Goal: Task Accomplishment & Management: Use online tool/utility

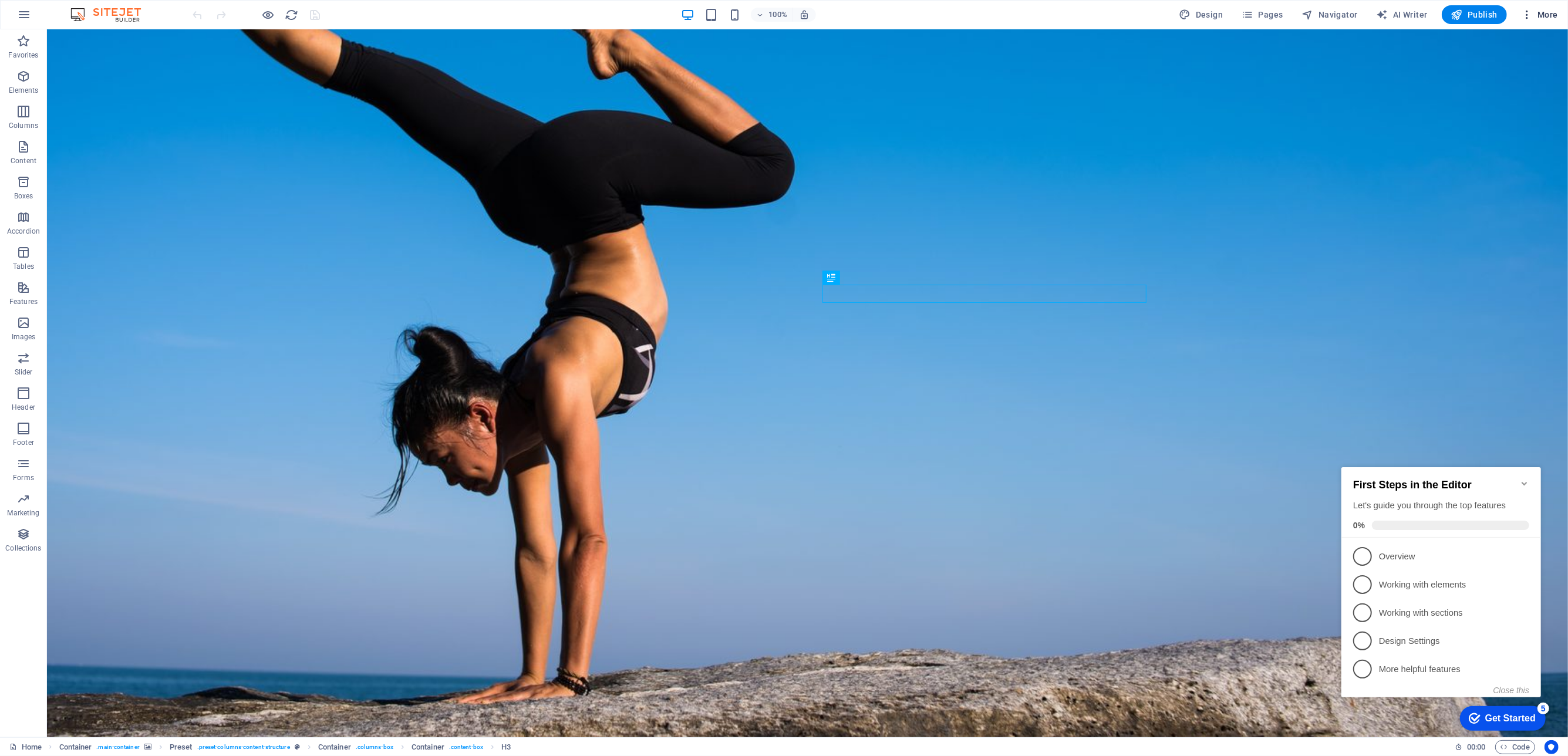
click at [1525, 18] on icon "button" at bounding box center [1527, 14] width 12 height 12
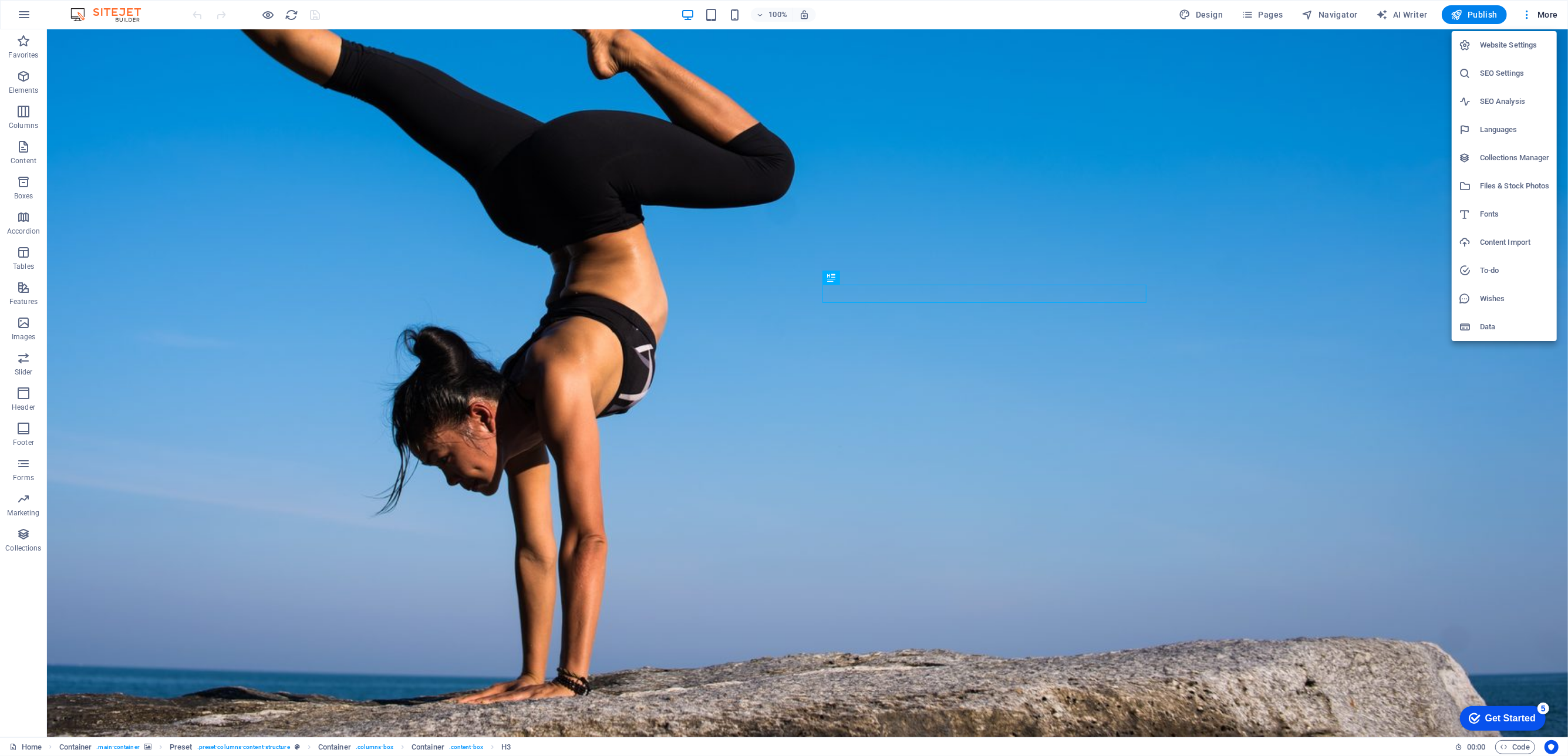
click at [1162, 255] on div at bounding box center [784, 378] width 1568 height 756
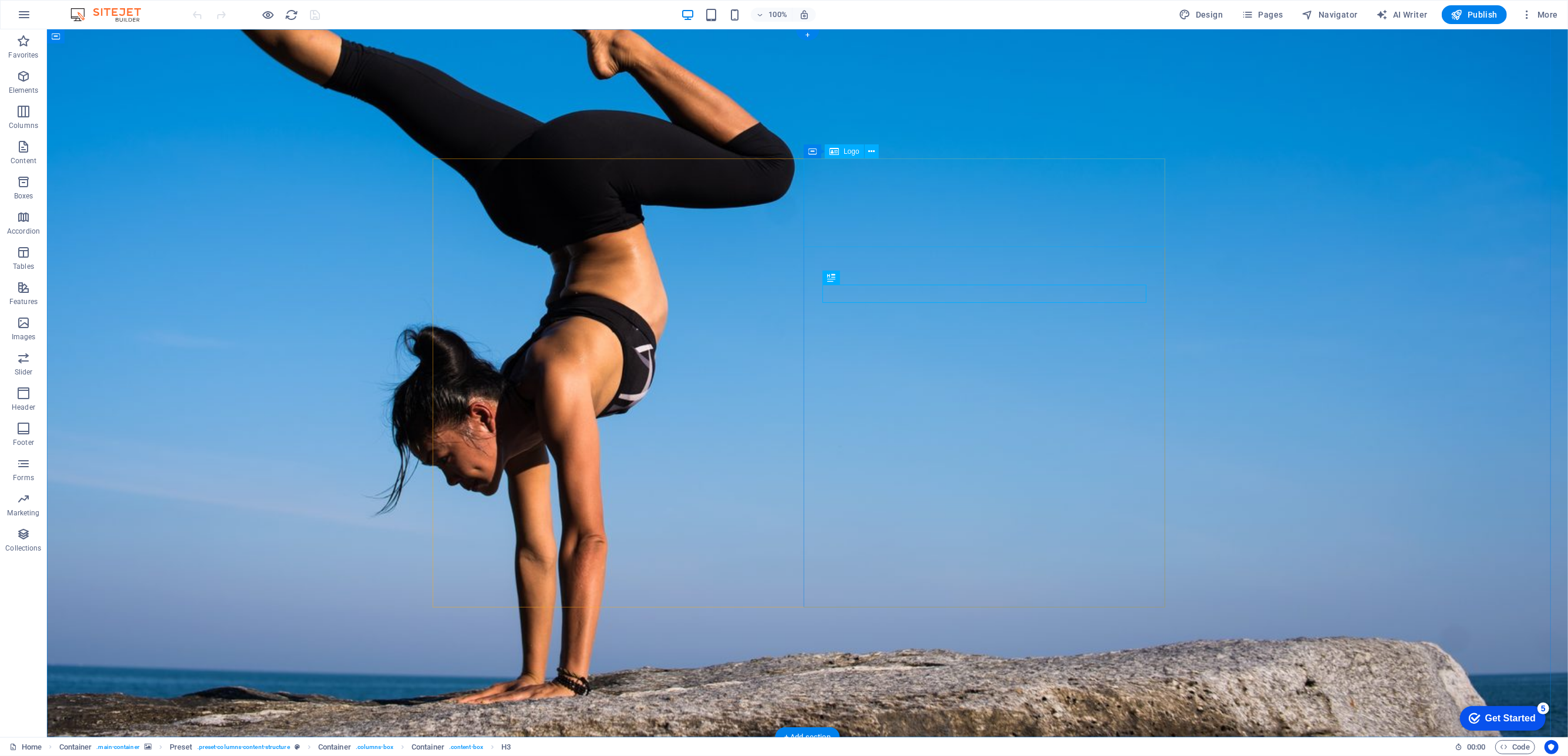
click at [1213, 243] on figure at bounding box center [807, 383] width 1521 height 707
select select "%"
select select "vh"
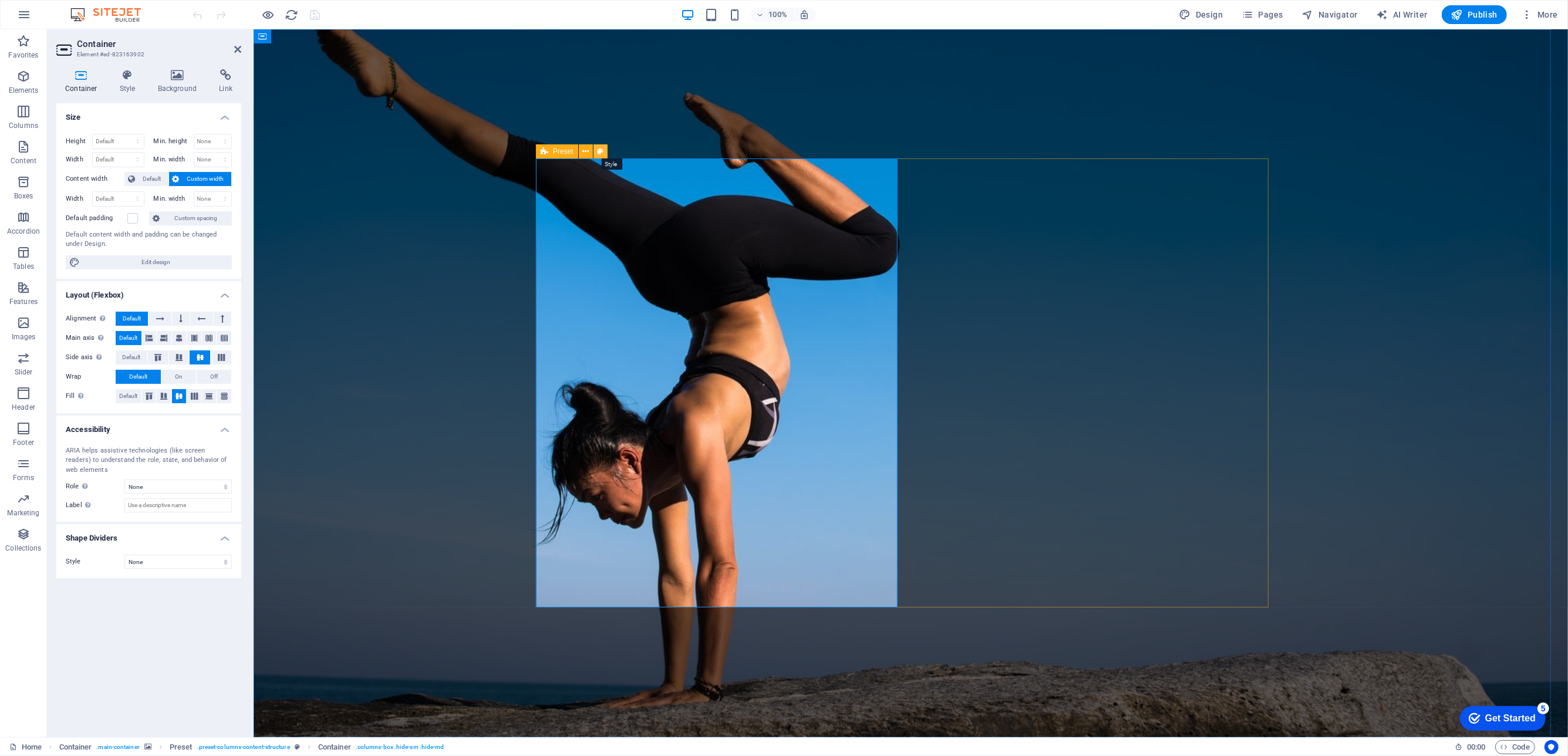
click at [599, 149] on icon at bounding box center [600, 151] width 7 height 13
select select "px"
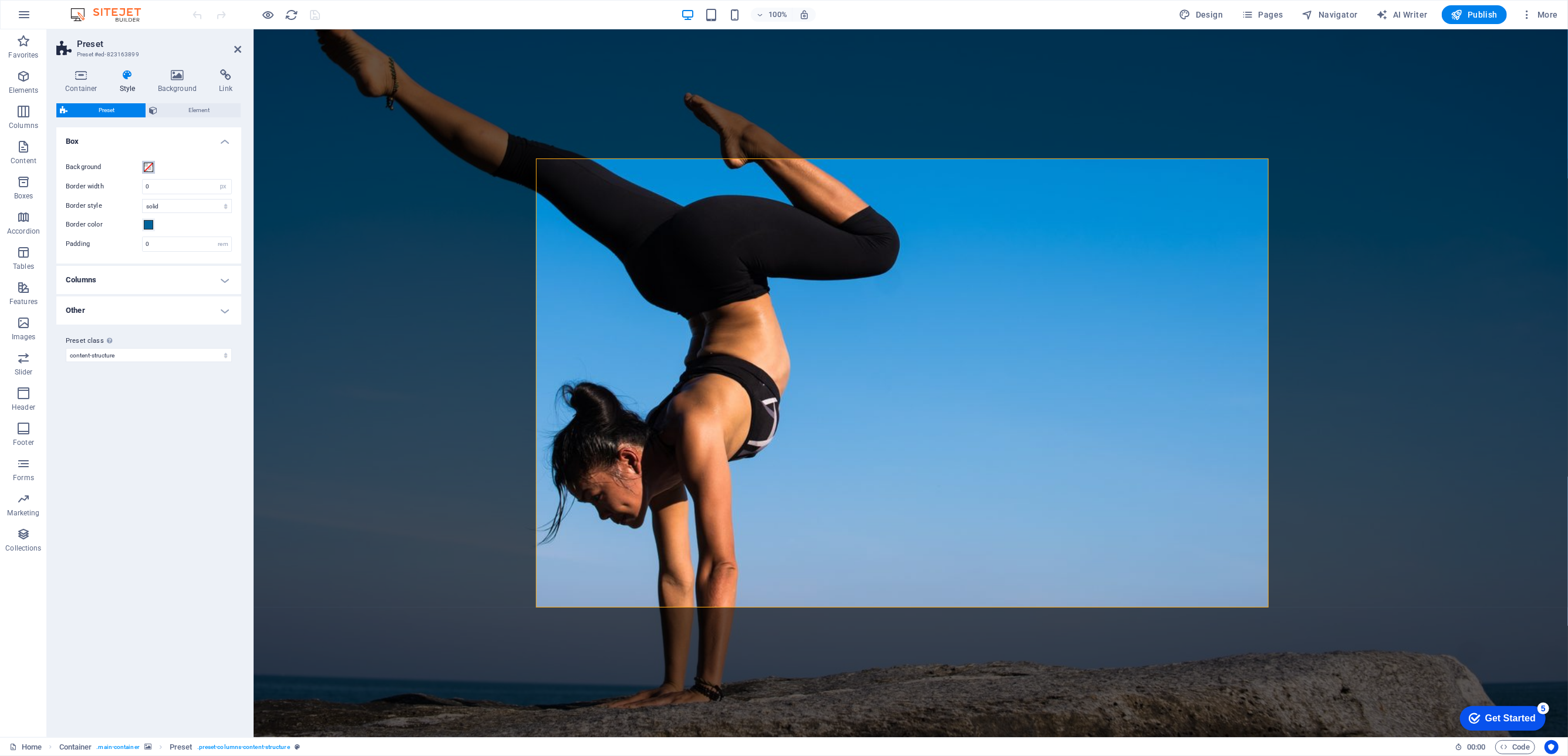
click at [150, 165] on span at bounding box center [148, 167] width 9 height 9
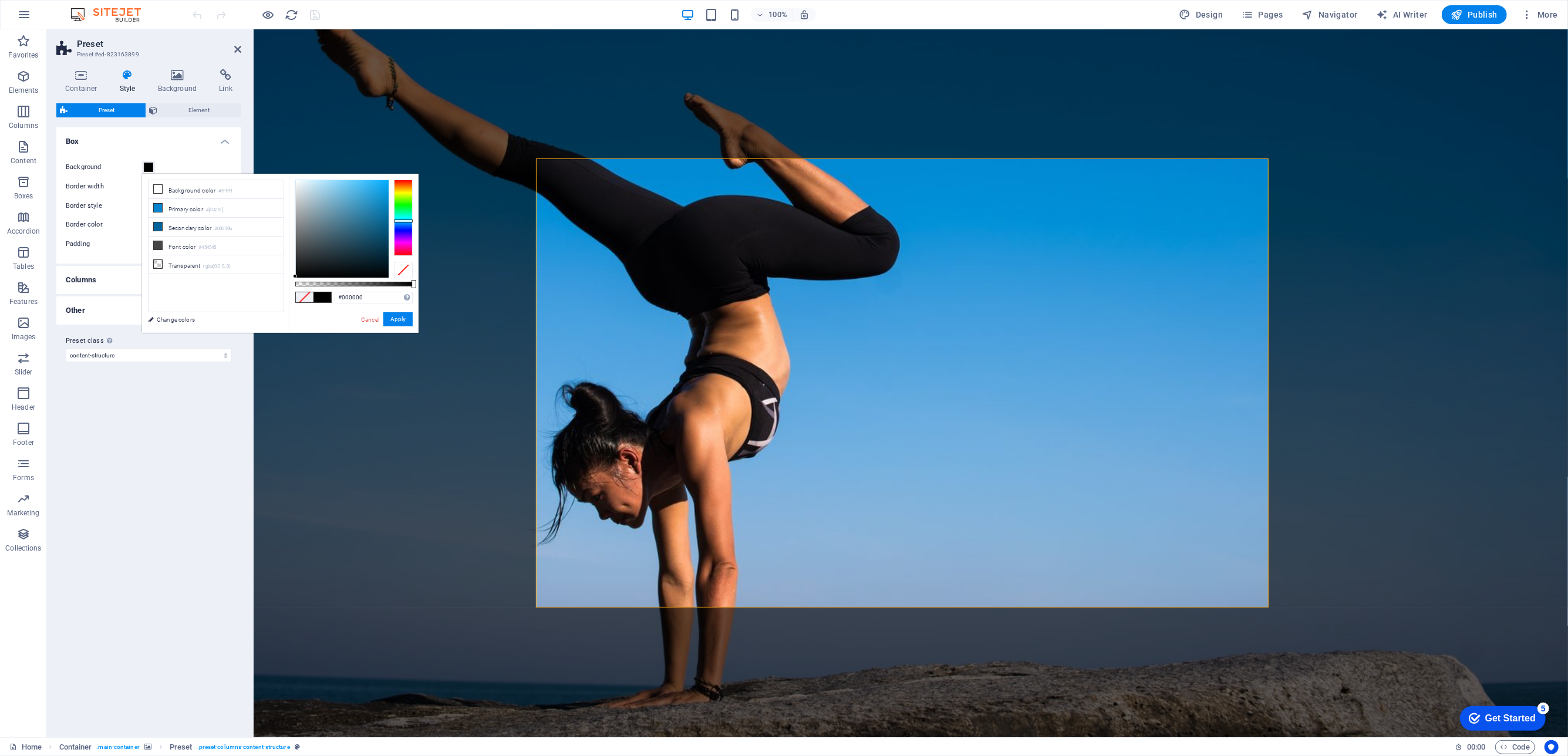
click at [400, 221] on div at bounding box center [403, 217] width 18 height 76
click at [403, 228] on div at bounding box center [403, 217] width 18 height 76
click at [403, 222] on div at bounding box center [403, 221] width 18 height 3
click at [407, 233] on div at bounding box center [403, 217] width 18 height 76
click at [407, 233] on div at bounding box center [403, 232] width 18 height 3
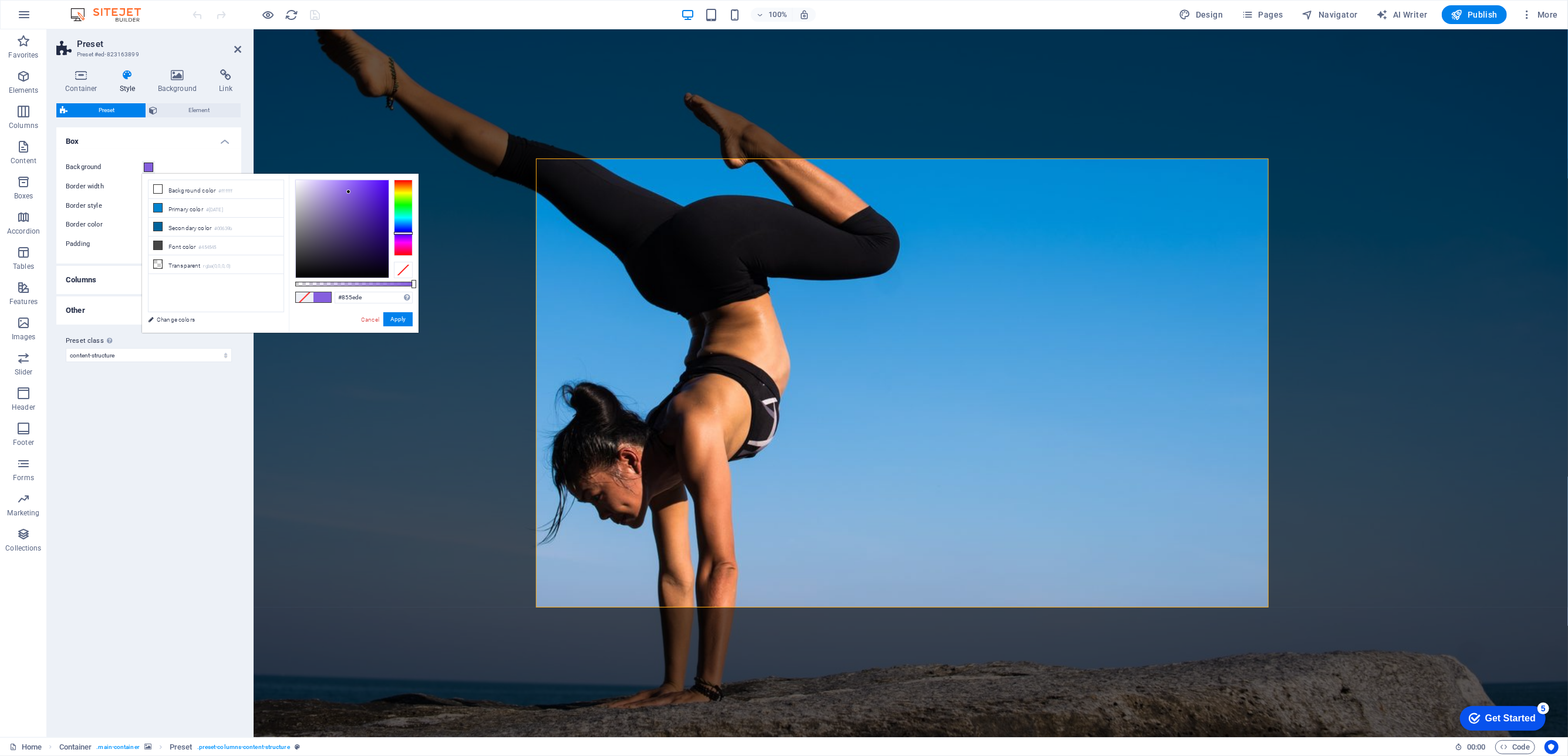
click at [348, 192] on div at bounding box center [342, 229] width 92 height 97
click at [376, 188] on div at bounding box center [342, 229] width 92 height 97
click at [358, 184] on div at bounding box center [342, 229] width 92 height 97
click at [374, 185] on div at bounding box center [375, 187] width 4 height 4
click at [348, 204] on div at bounding box center [342, 229] width 92 height 97
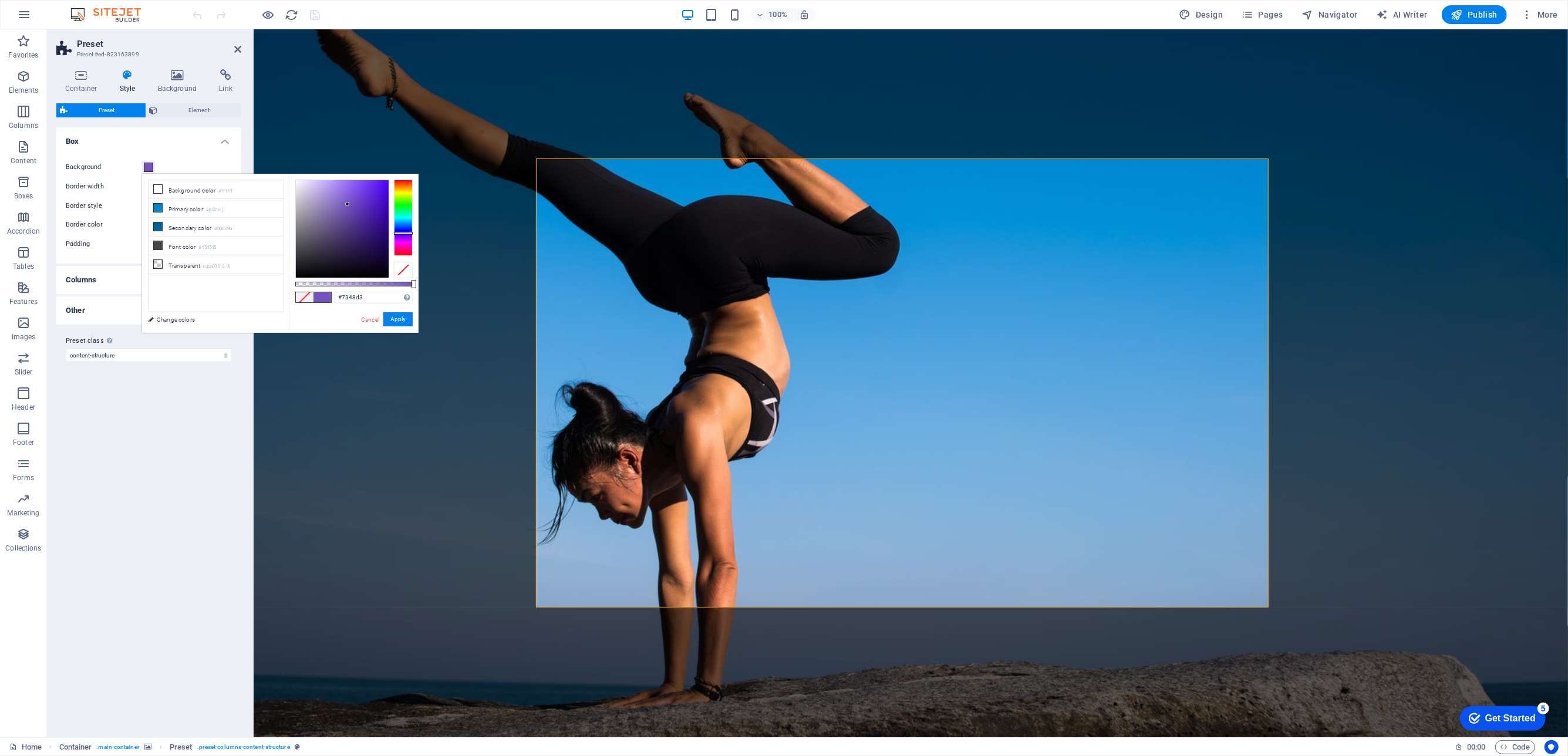
click at [356, 196] on div at bounding box center [342, 229] width 92 height 97
click at [332, 185] on div at bounding box center [342, 229] width 92 height 97
click at [334, 185] on div at bounding box center [342, 229] width 92 height 97
click at [334, 185] on div at bounding box center [333, 185] width 4 height 4
type input "#8a5fe9"
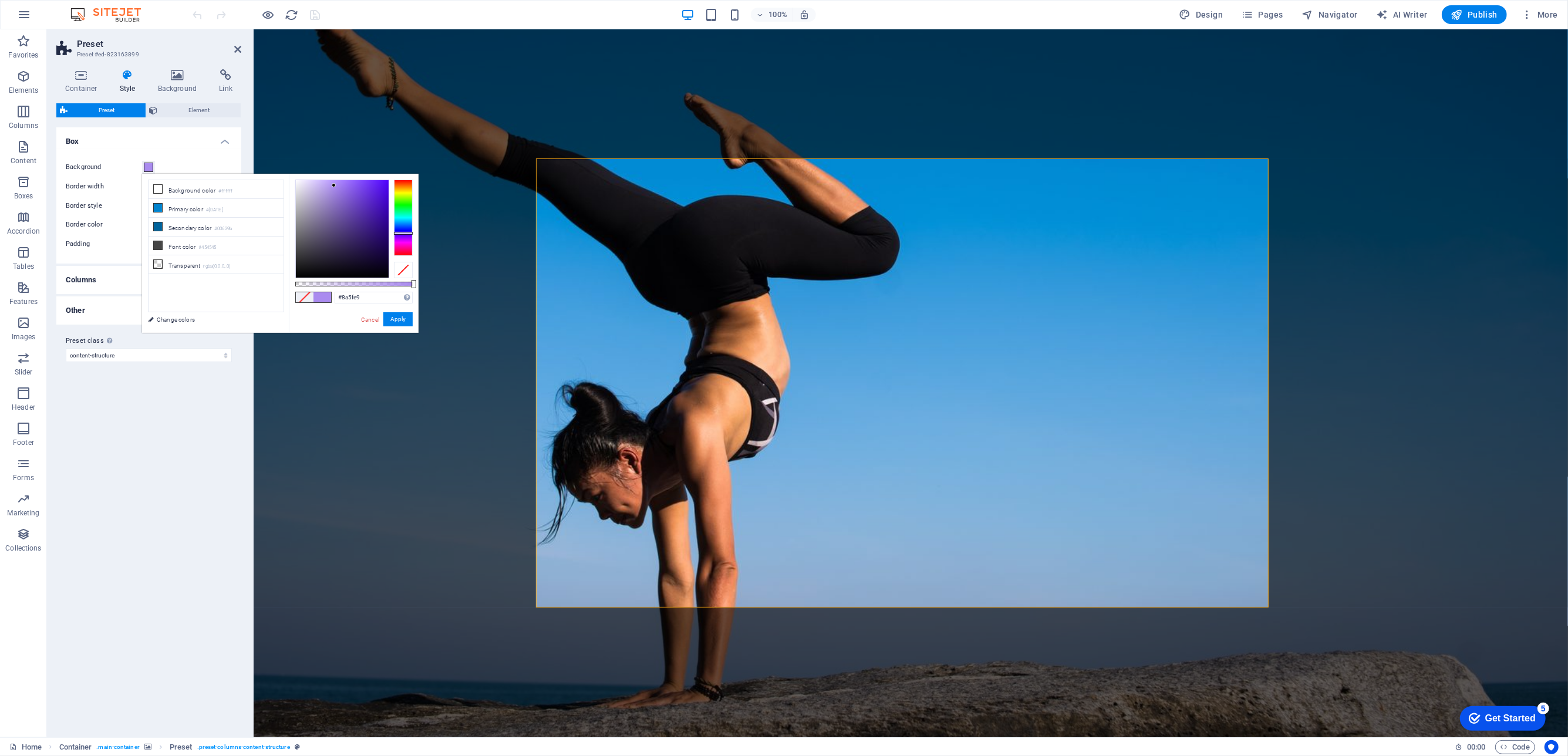
click at [350, 188] on div at bounding box center [342, 229] width 92 height 97
click at [401, 321] on button "Apply" at bounding box center [398, 319] width 29 height 14
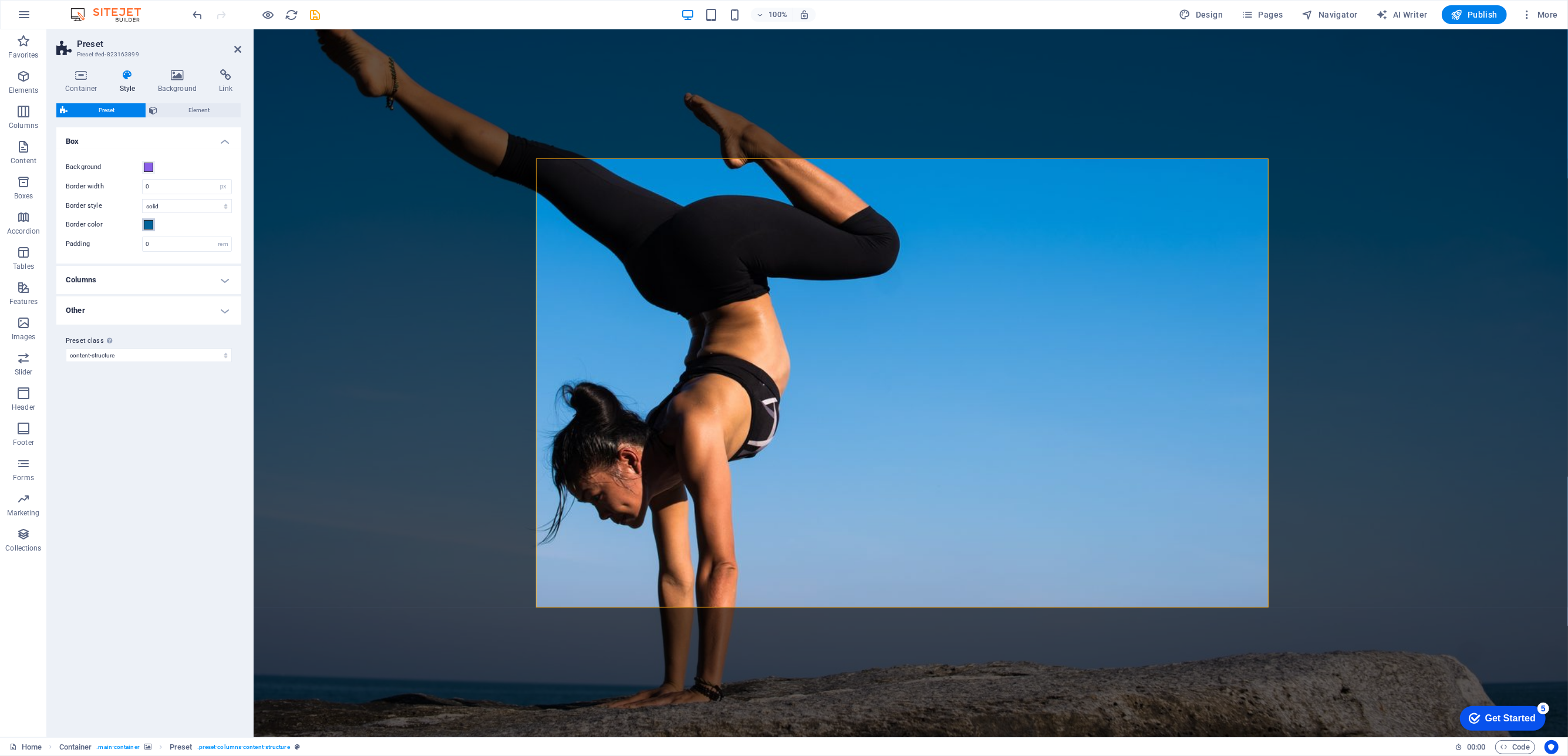
click at [146, 224] on span at bounding box center [148, 224] width 9 height 9
click at [149, 223] on span at bounding box center [148, 224] width 9 height 9
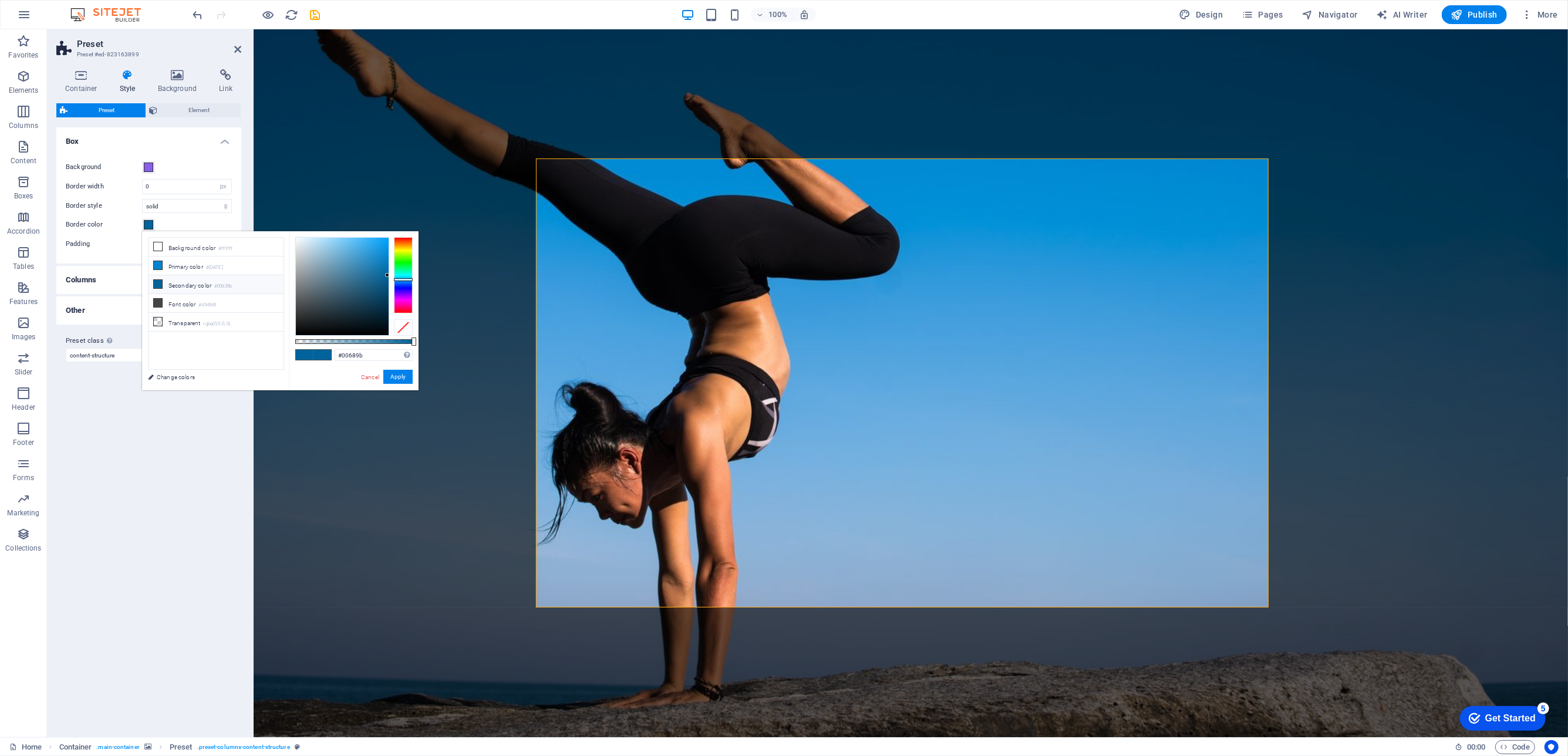
click at [401, 279] on div at bounding box center [403, 279] width 18 height 3
click at [401, 284] on div at bounding box center [403, 274] width 18 height 76
click at [401, 284] on div at bounding box center [403, 284] width 18 height 3
click at [402, 288] on div at bounding box center [403, 274] width 18 height 76
type input "#2716df"
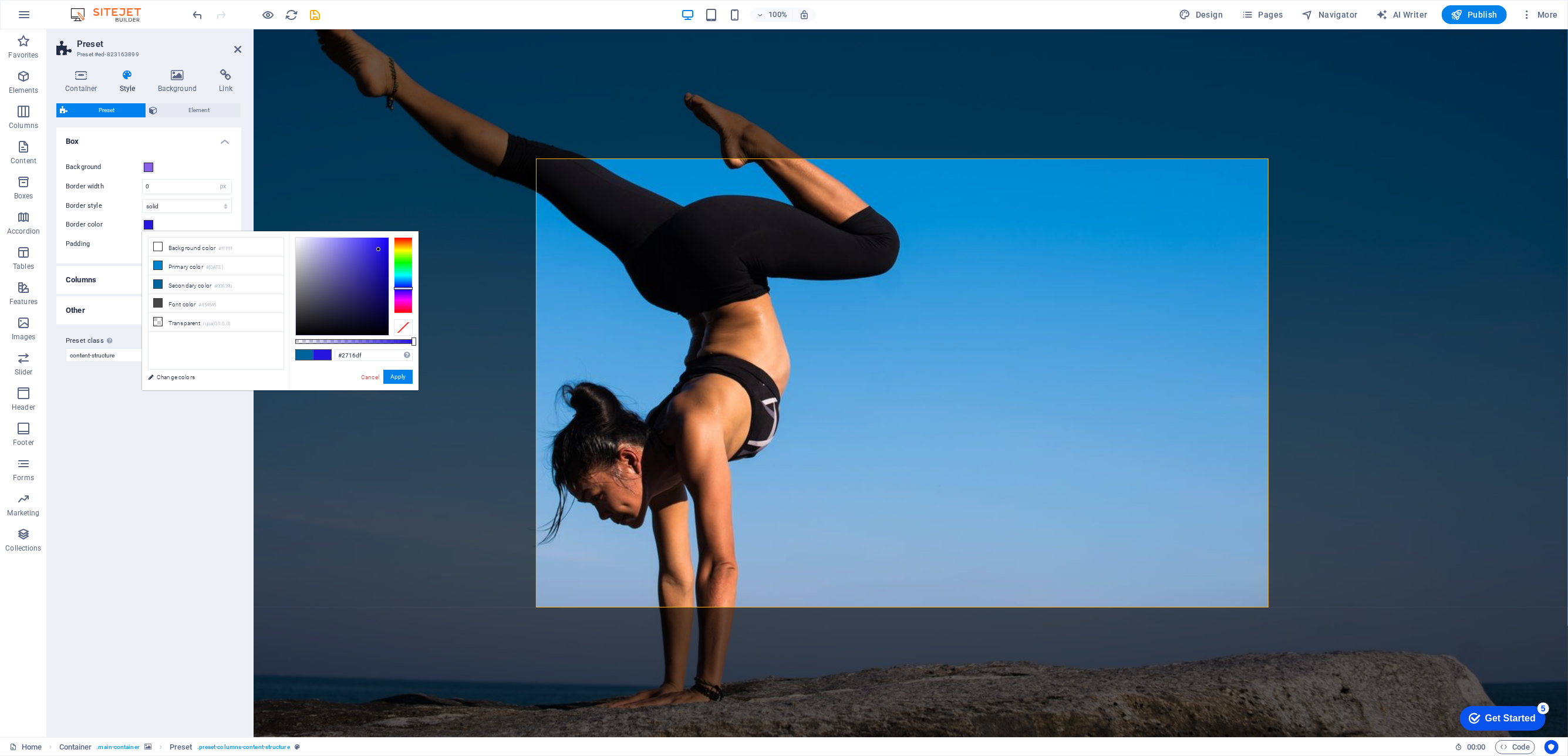
click at [379, 249] on div at bounding box center [342, 286] width 92 height 97
click at [379, 249] on div at bounding box center [378, 248] width 4 height 4
click at [409, 378] on button "Apply" at bounding box center [398, 377] width 29 height 14
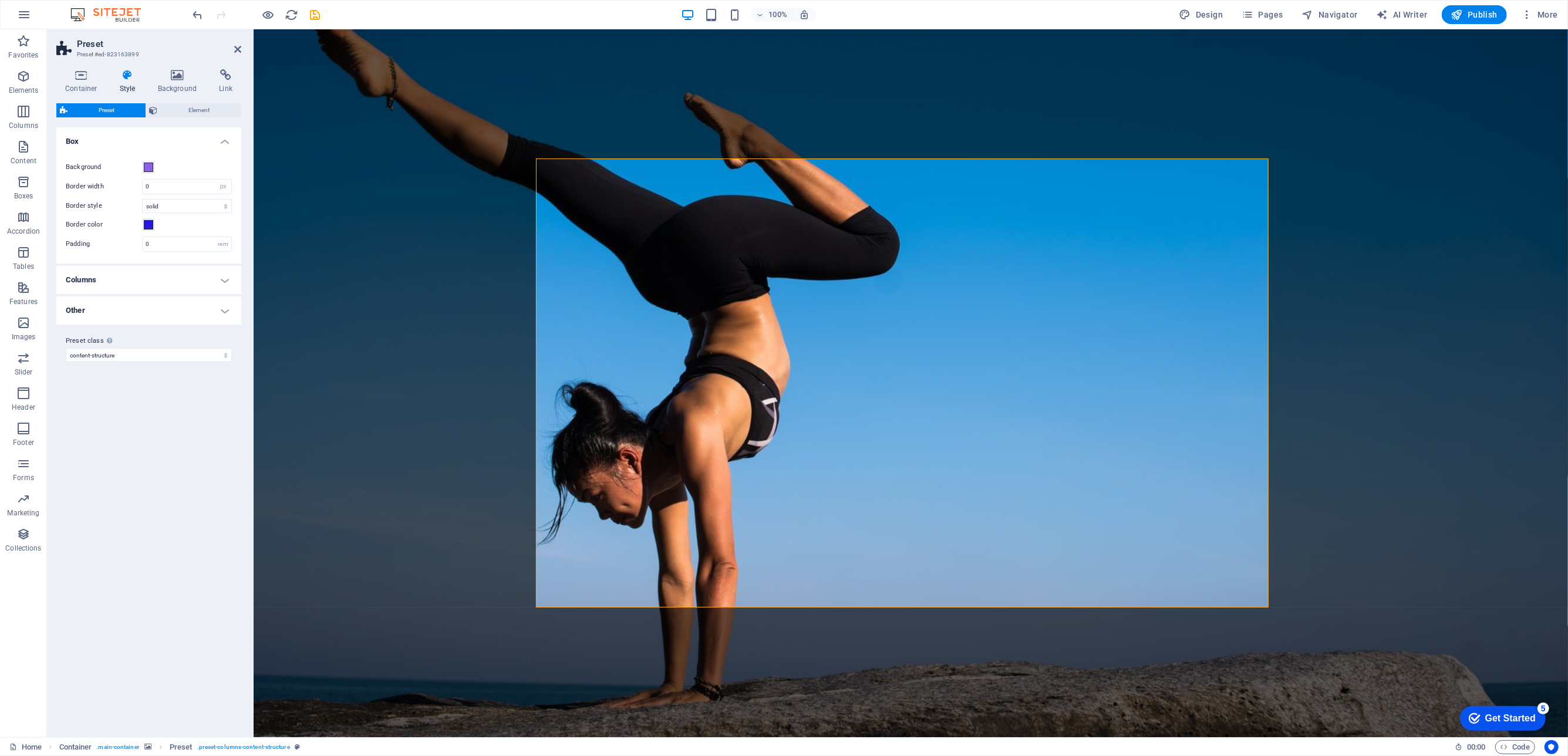
click at [167, 222] on div "Border color" at bounding box center [149, 224] width 166 height 14
click at [214, 224] on div "Border color" at bounding box center [149, 224] width 166 height 14
click at [120, 82] on h4 "Style" at bounding box center [129, 81] width 38 height 24
click at [178, 110] on span "Element" at bounding box center [199, 110] width 76 height 14
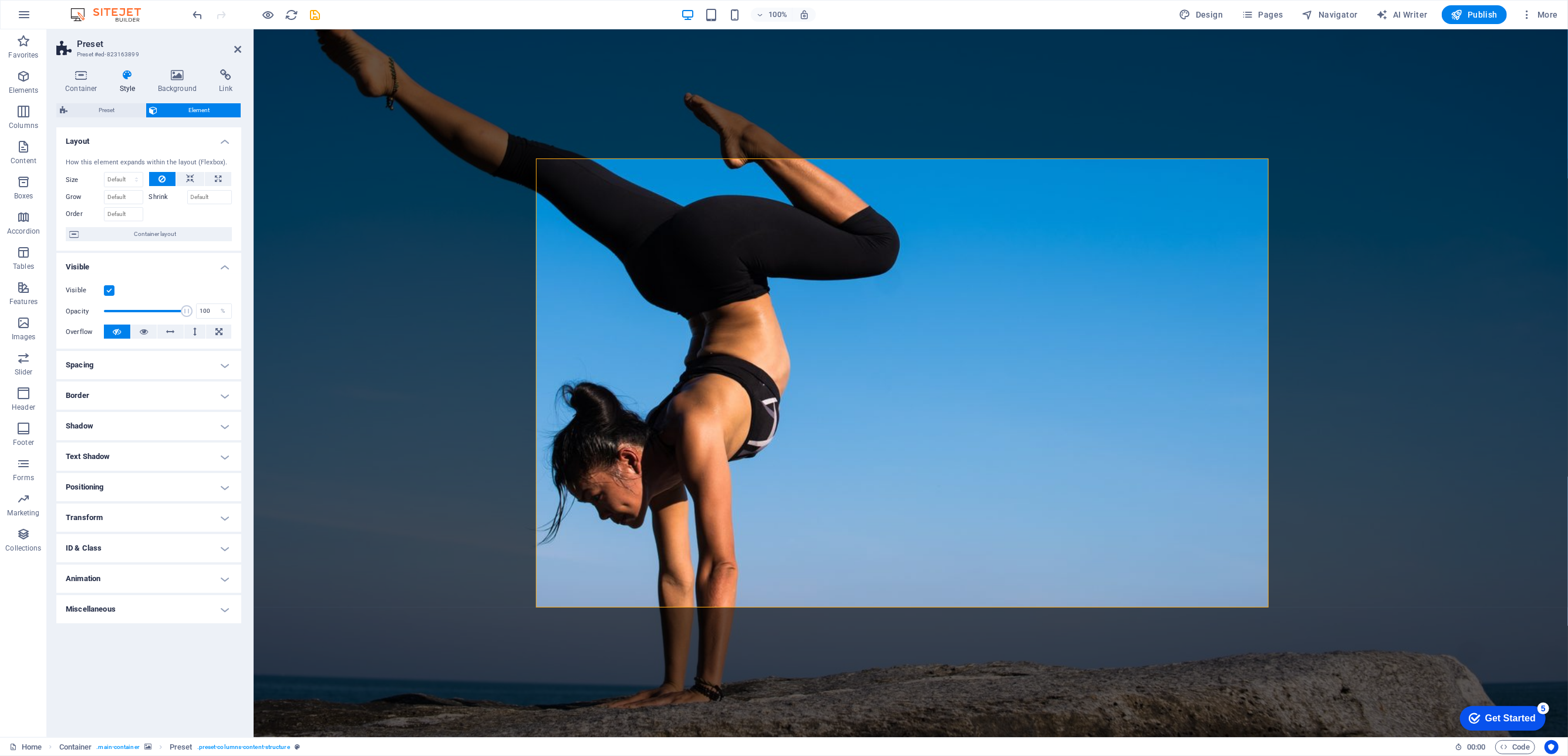
click at [123, 82] on h4 "Style" at bounding box center [129, 81] width 38 height 24
click at [191, 81] on h4 "Background" at bounding box center [180, 81] width 61 height 24
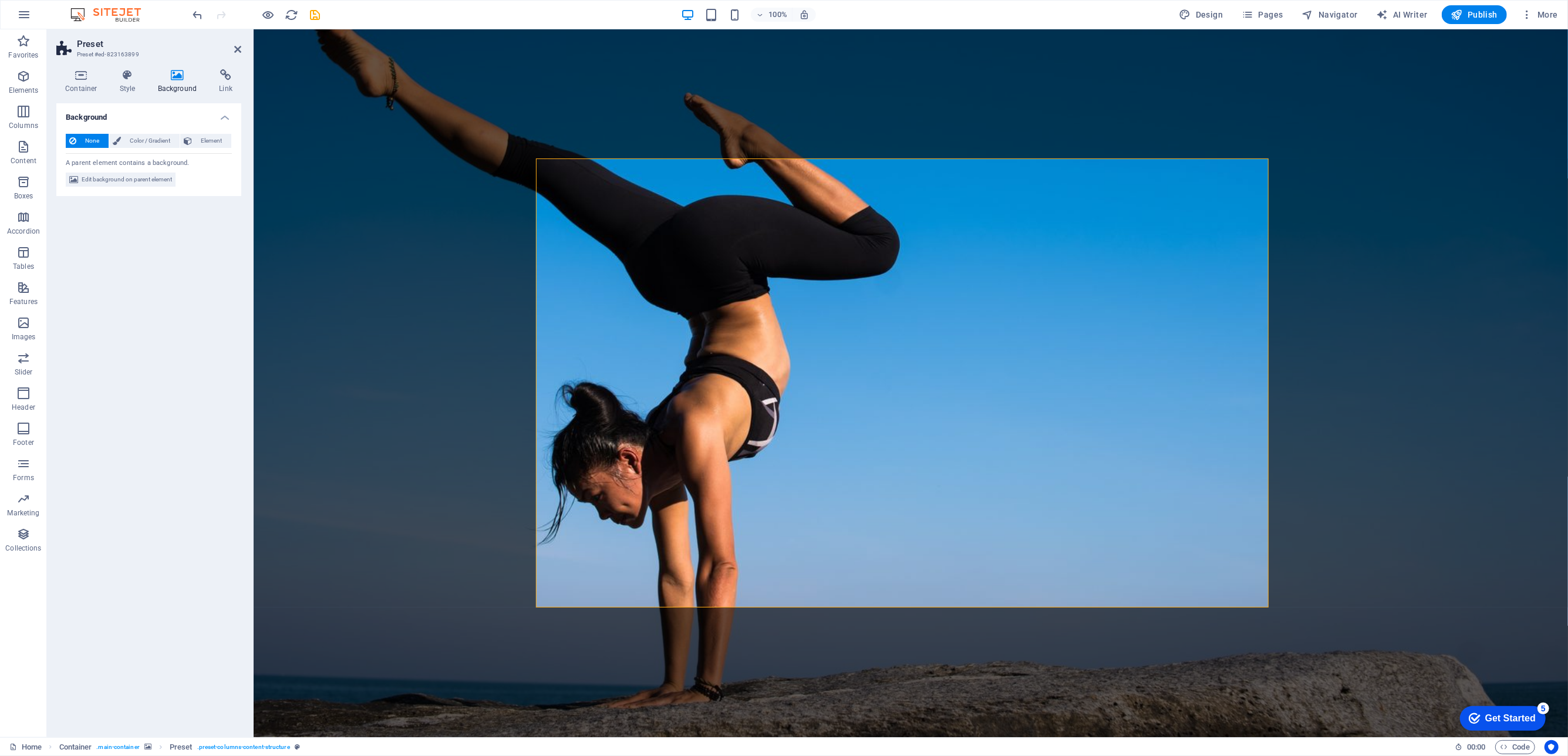
click at [191, 81] on h4 "Background" at bounding box center [180, 81] width 61 height 24
click at [89, 89] on h4 "Container" at bounding box center [83, 81] width 55 height 24
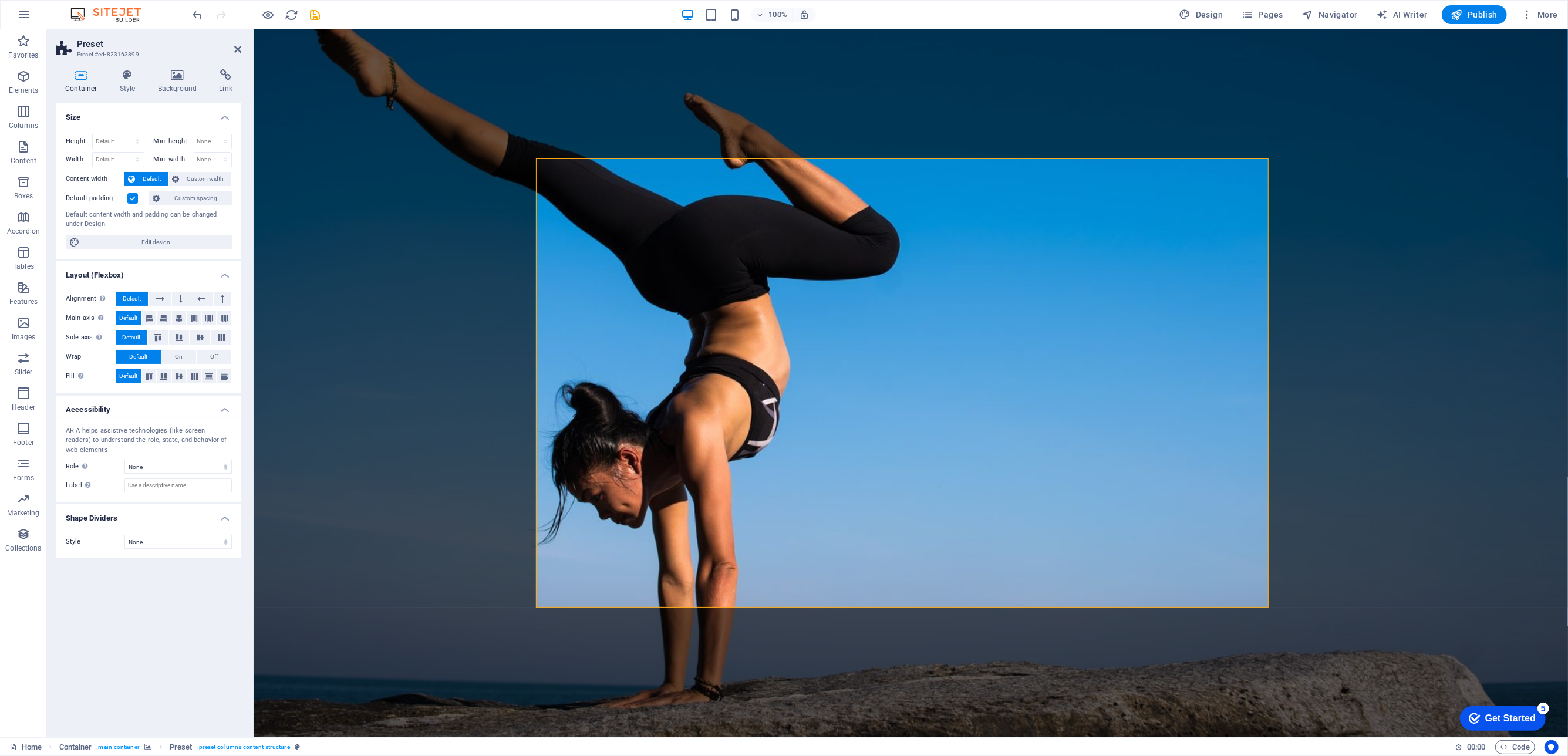
drag, startPoint x: 89, startPoint y: 89, endPoint x: 241, endPoint y: 76, distance: 152.6
click at [93, 87] on h4 "Container" at bounding box center [83, 81] width 55 height 24
click at [237, 87] on h4 "Link" at bounding box center [225, 81] width 31 height 24
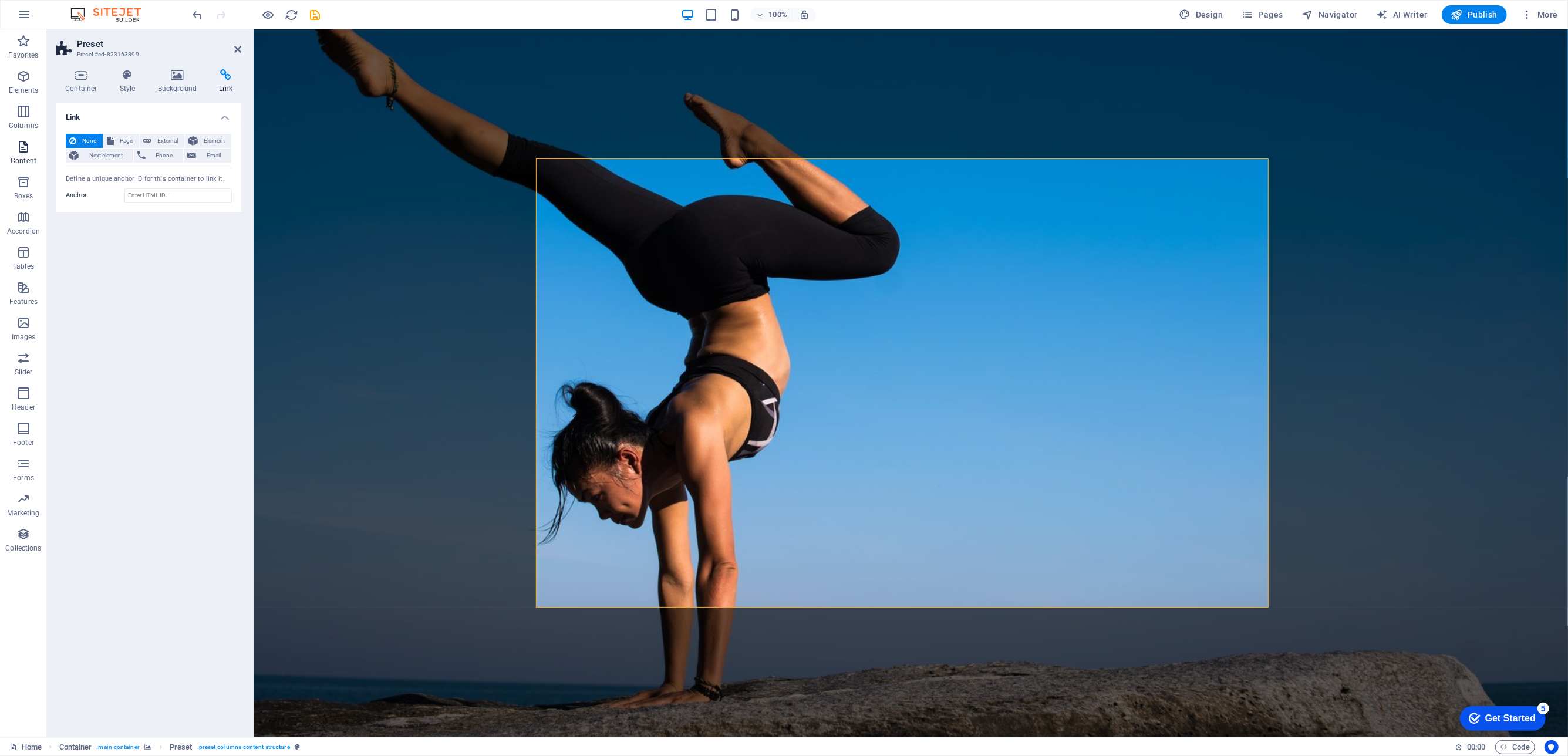
click at [38, 159] on span "Content" at bounding box center [24, 154] width 47 height 29
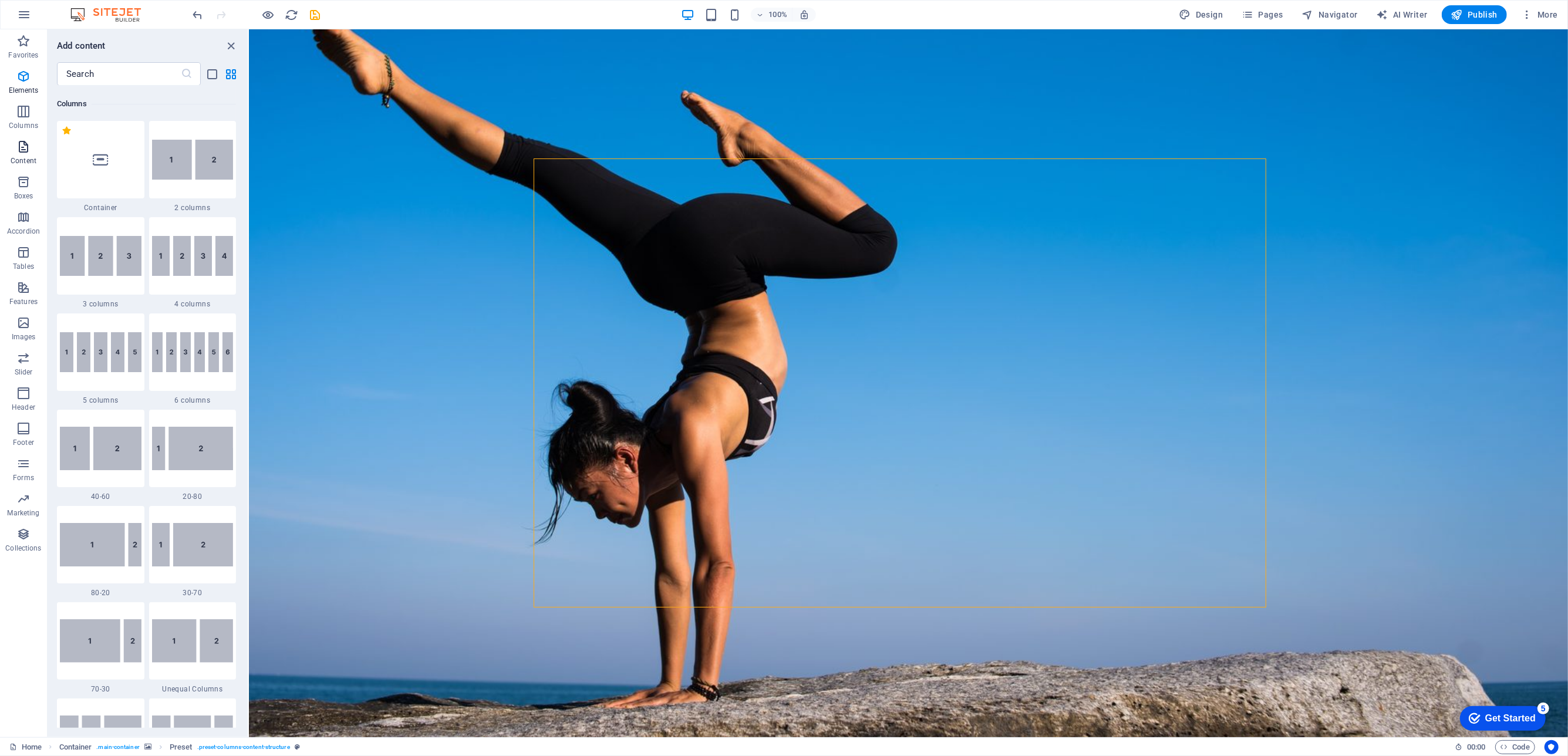
scroll to position [2052, 0]
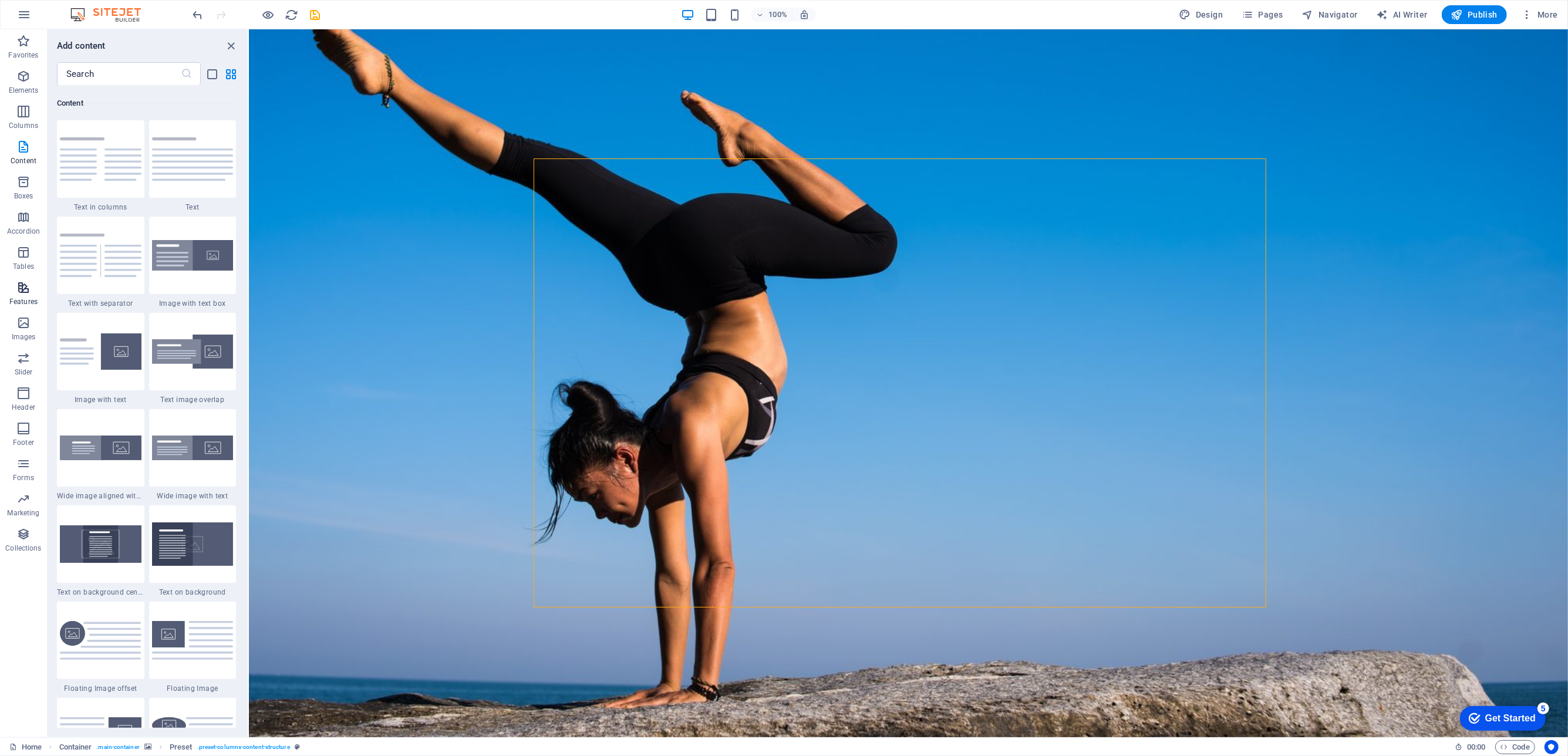
click at [18, 283] on icon "button" at bounding box center [24, 287] width 14 height 14
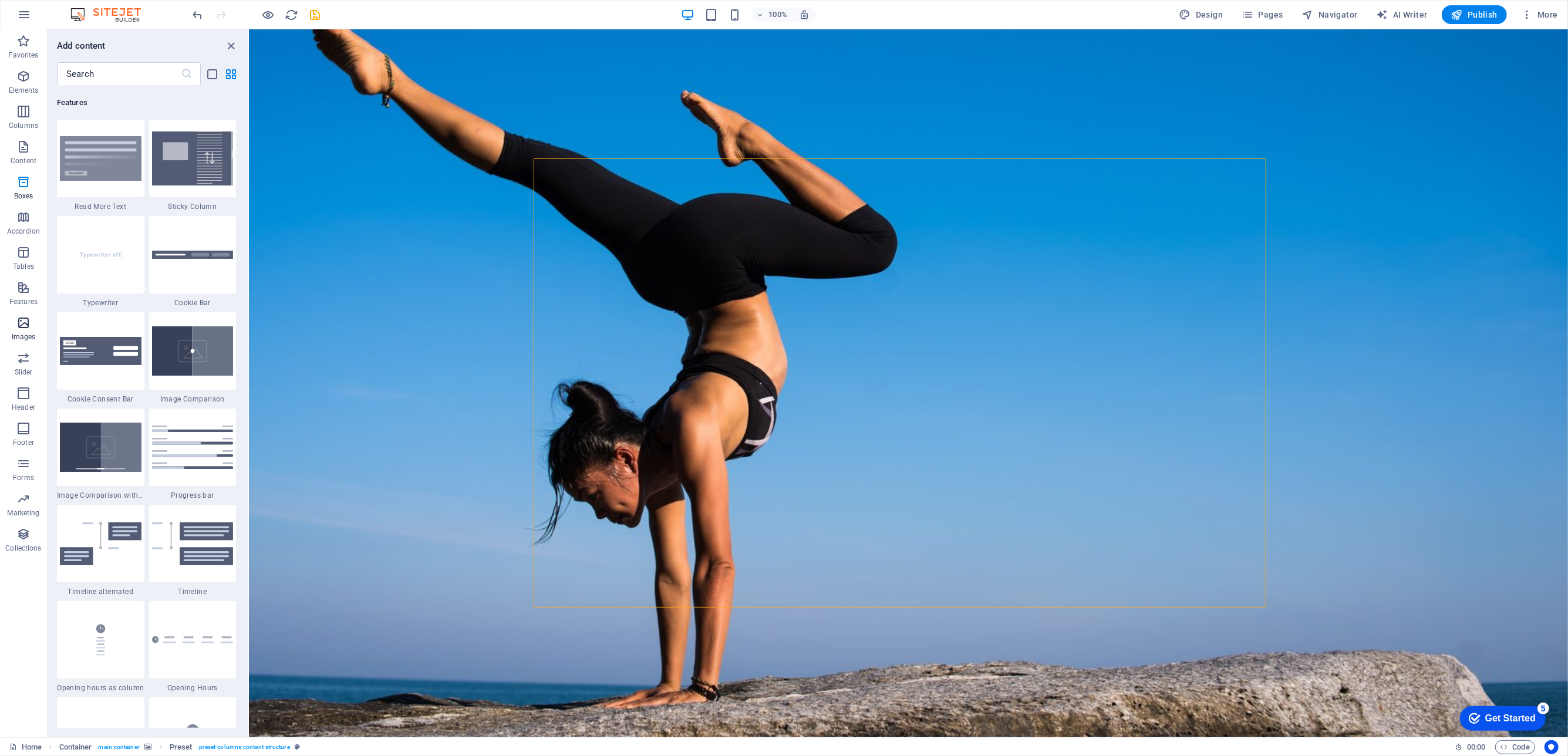
click at [30, 317] on span "Images" at bounding box center [24, 330] width 47 height 29
click at [29, 323] on icon "button" at bounding box center [24, 322] width 14 height 14
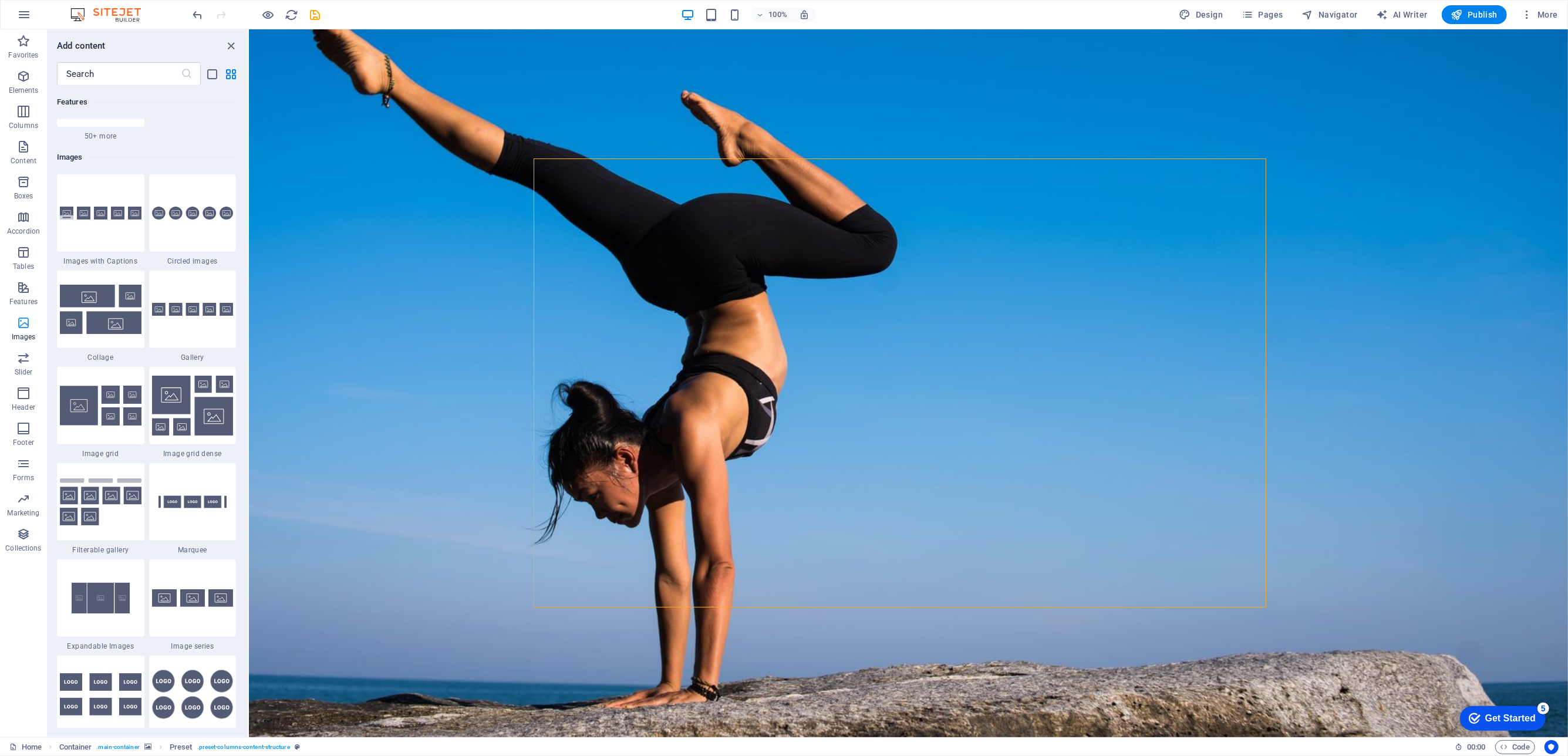
scroll to position [5948, 0]
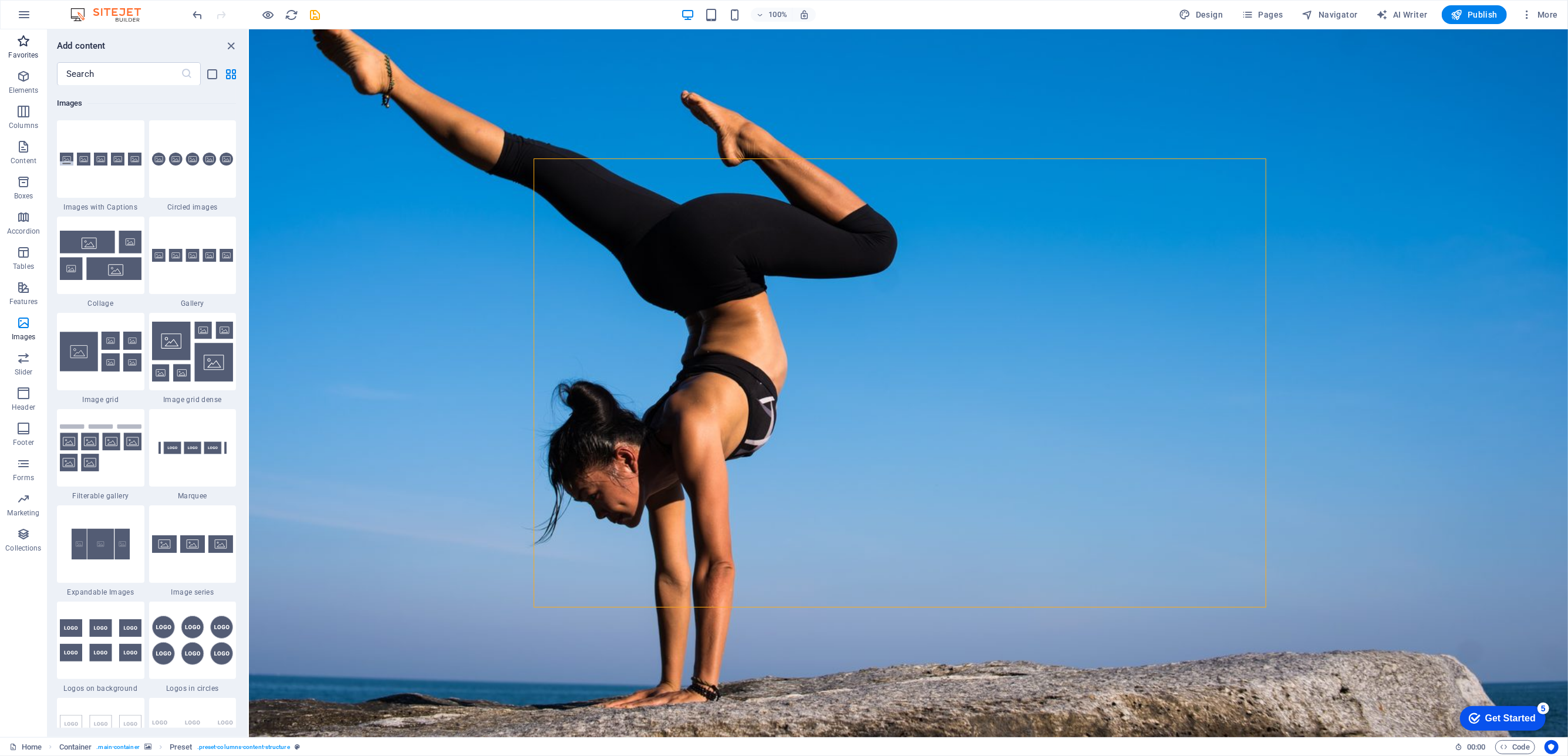
click at [28, 46] on icon "button" at bounding box center [24, 41] width 14 height 14
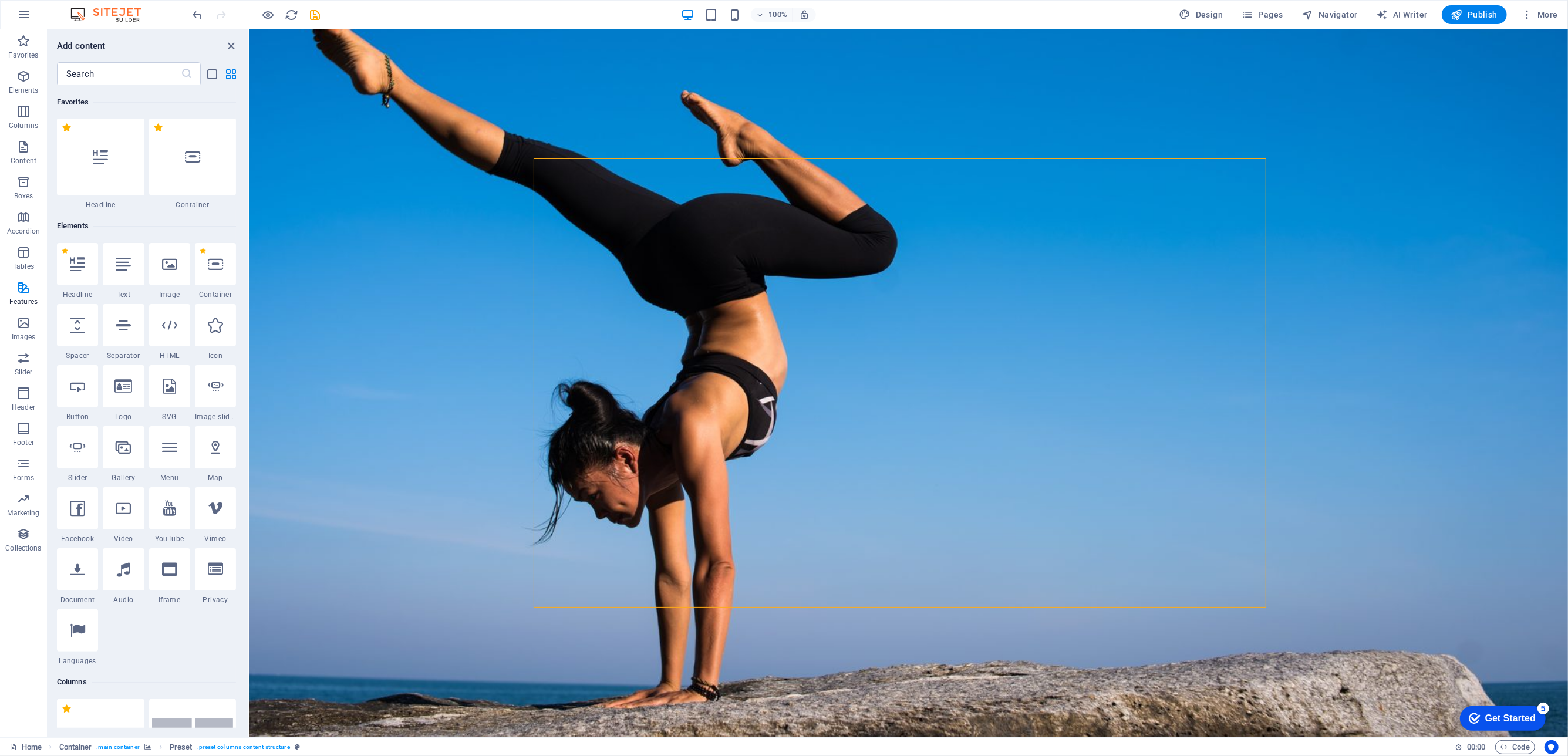
scroll to position [0, 0]
click at [45, 91] on span "Elements" at bounding box center [24, 84] width 47 height 29
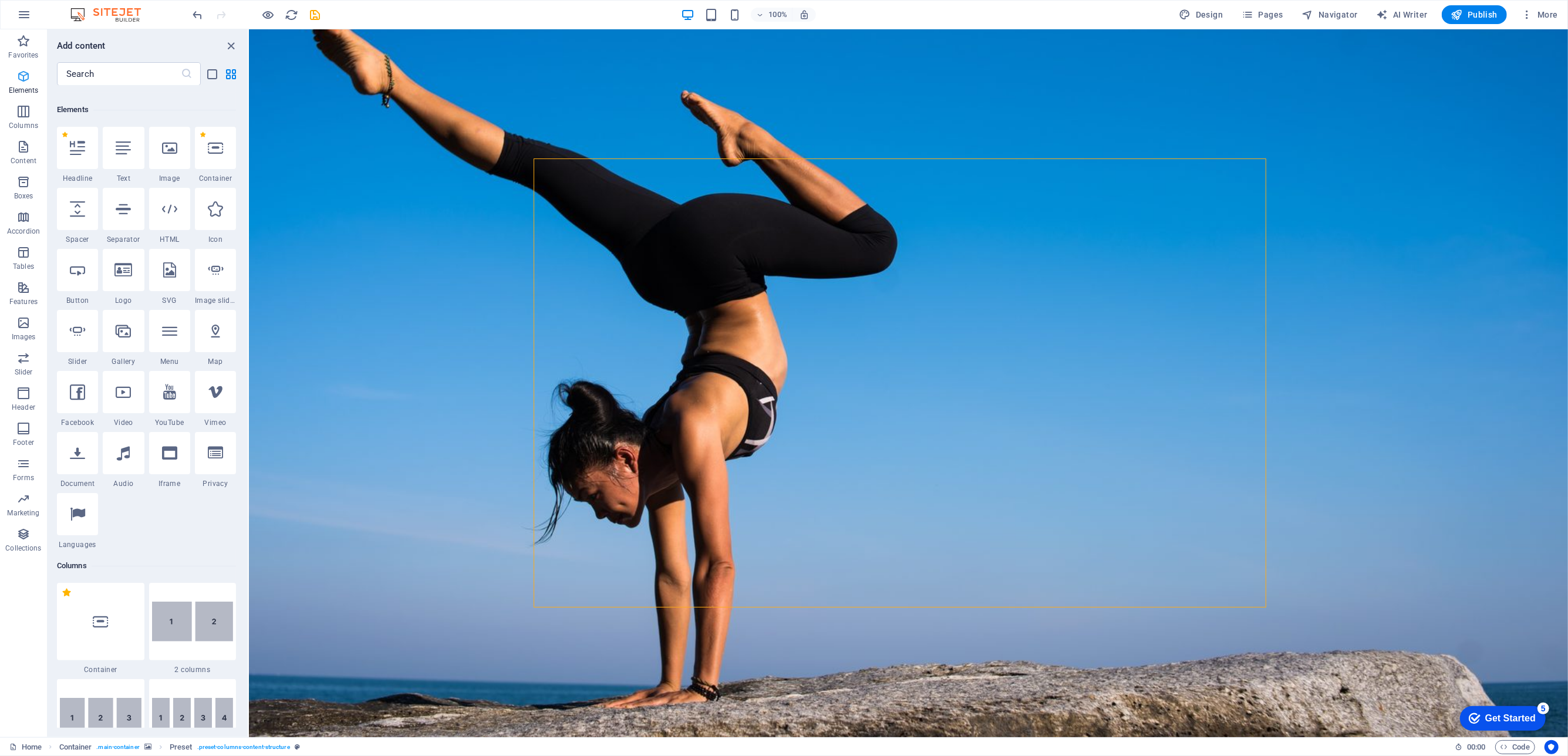
scroll to position [124, 0]
click at [14, 116] on span "Columns" at bounding box center [24, 118] width 47 height 29
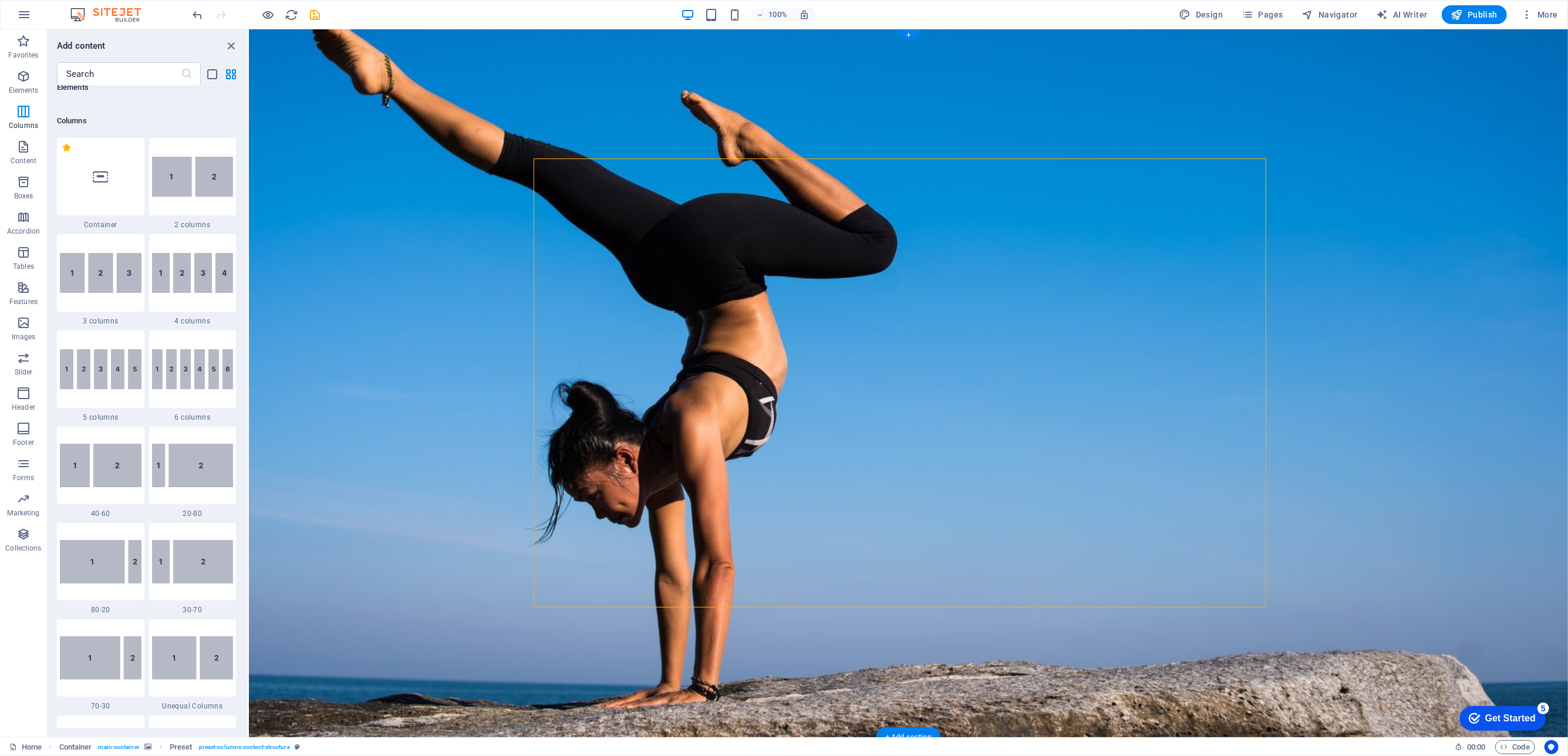
scroll to position [581, 0]
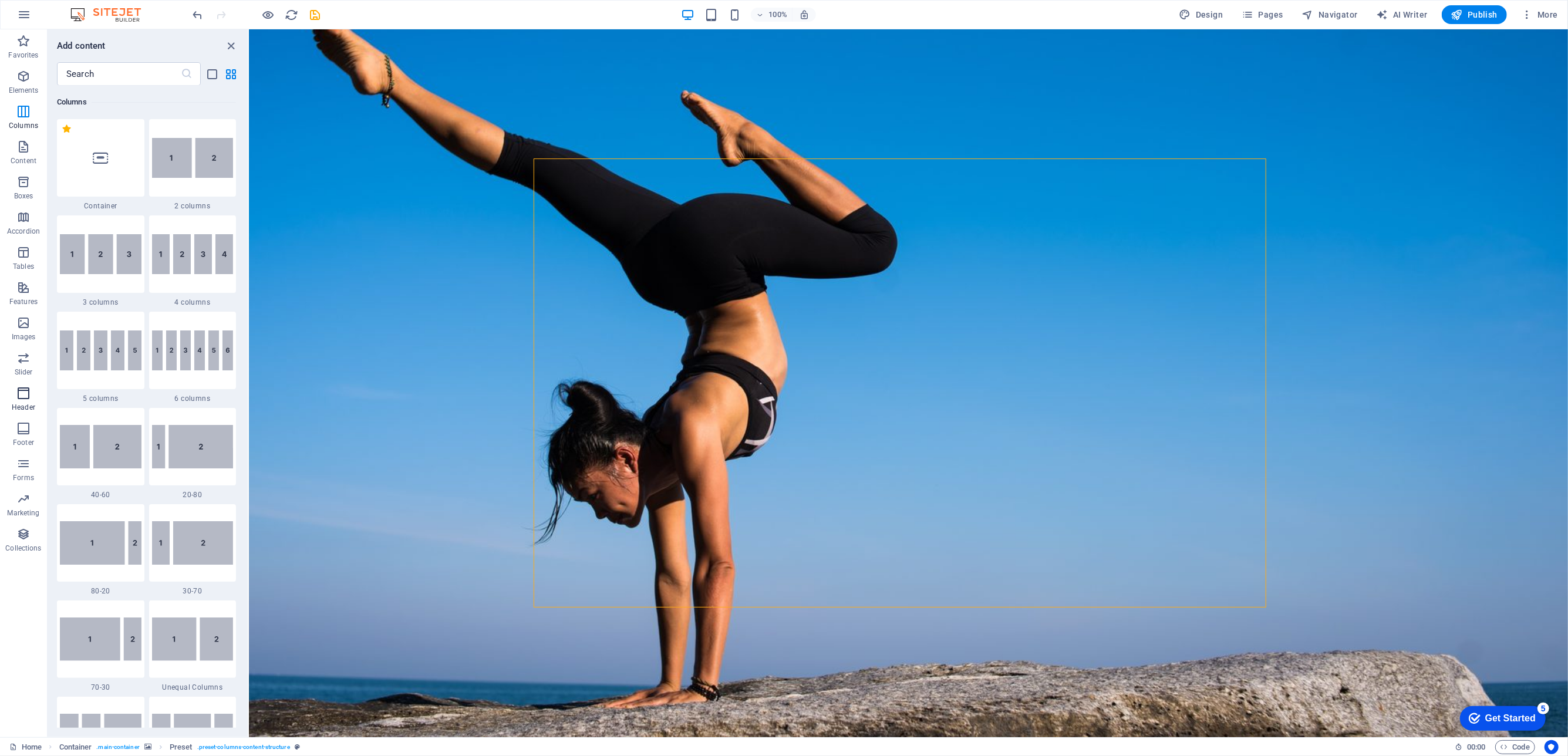
click at [17, 388] on icon "button" at bounding box center [24, 393] width 14 height 14
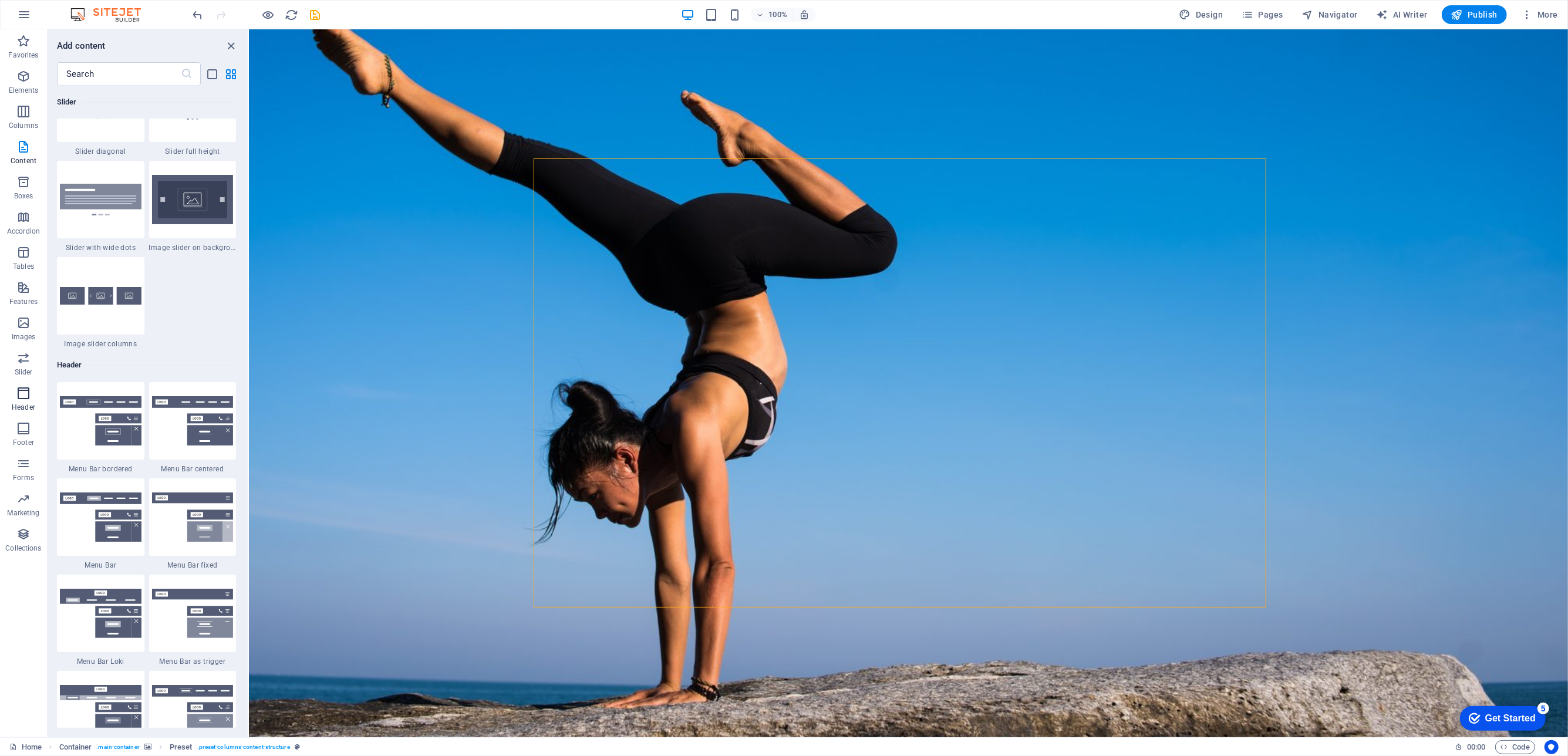
scroll to position [7064, 0]
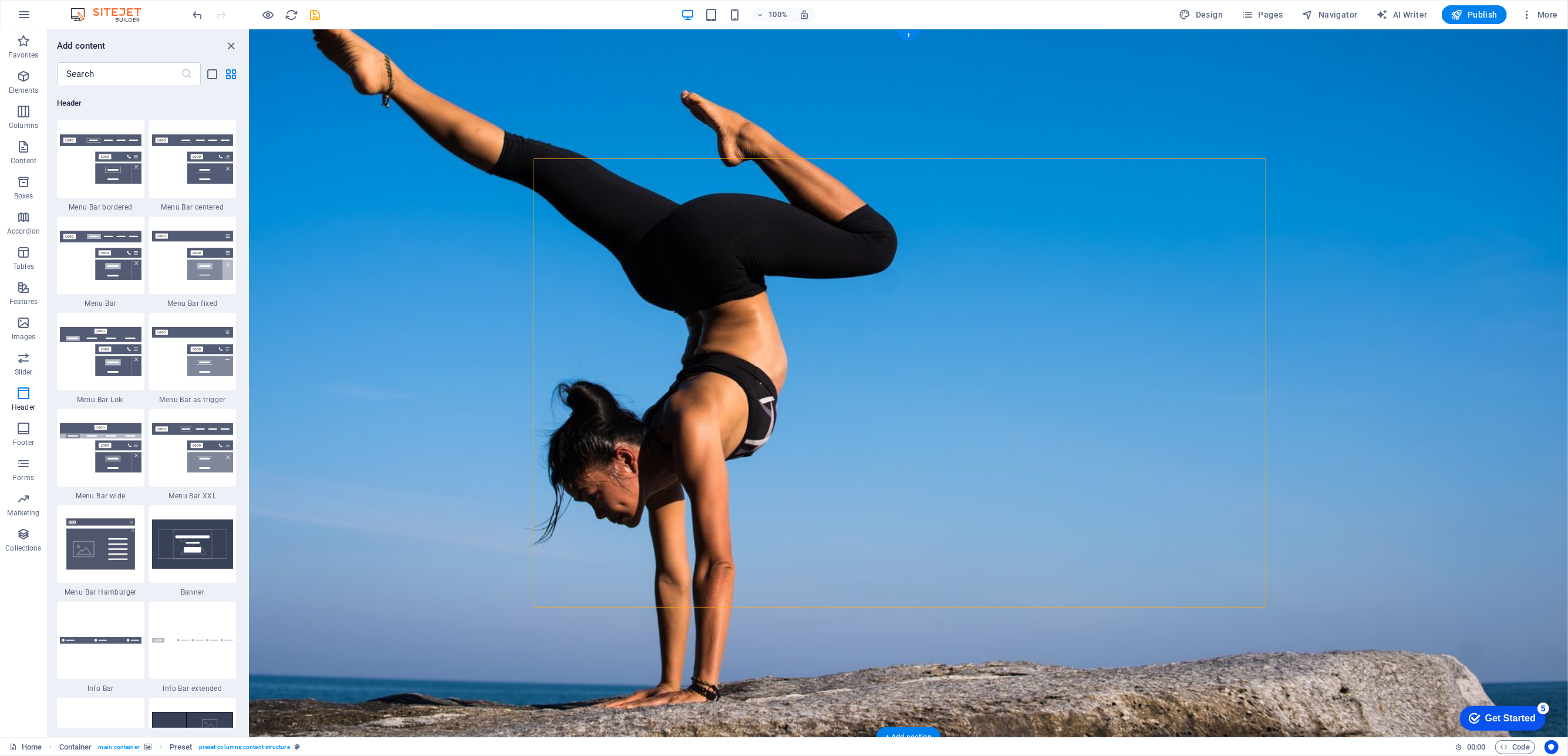
click at [407, 336] on figure at bounding box center [907, 383] width 1319 height 707
click at [483, 167] on figure at bounding box center [907, 383] width 1319 height 707
click at [1482, 201] on figure at bounding box center [907, 383] width 1319 height 707
select select "%"
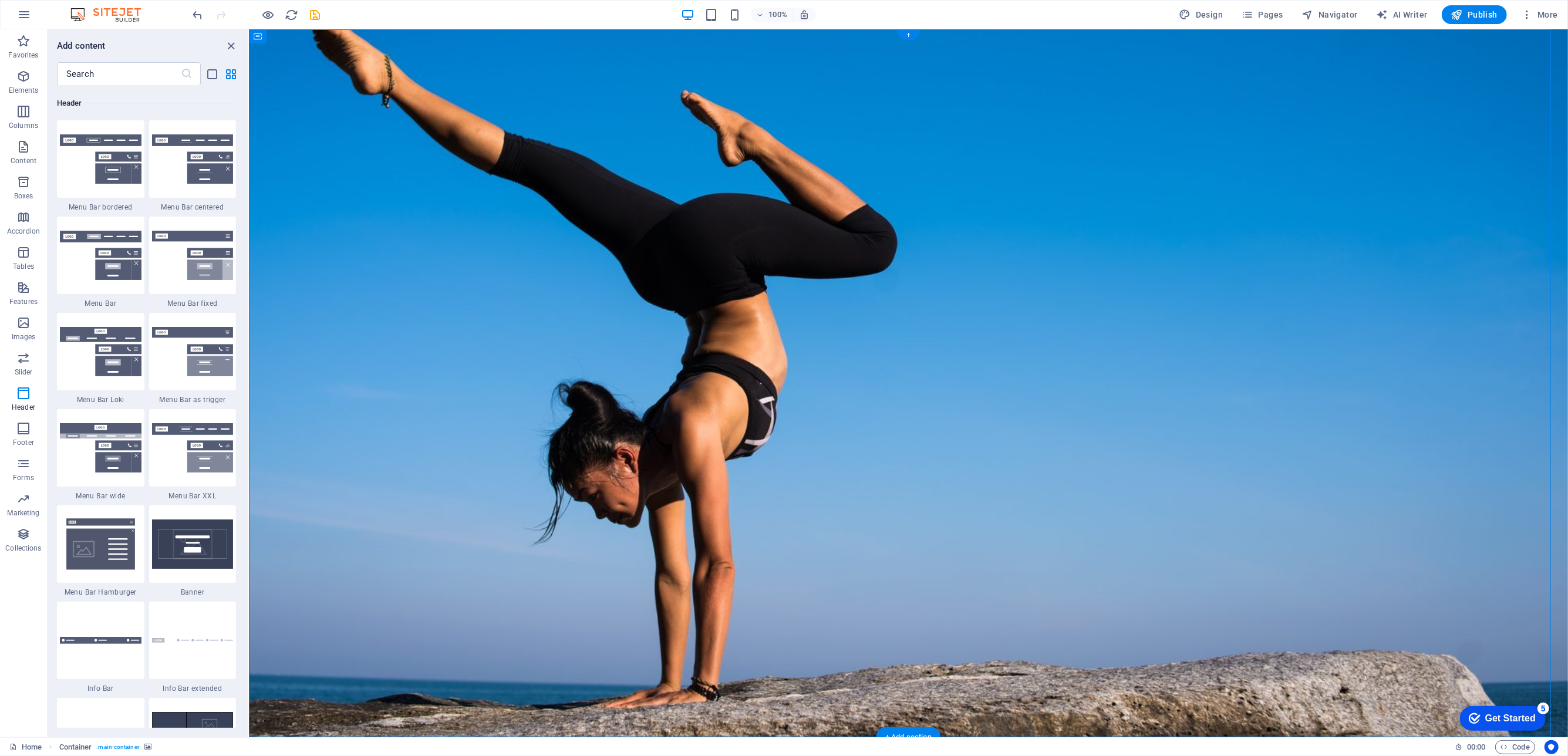
select select "vh"
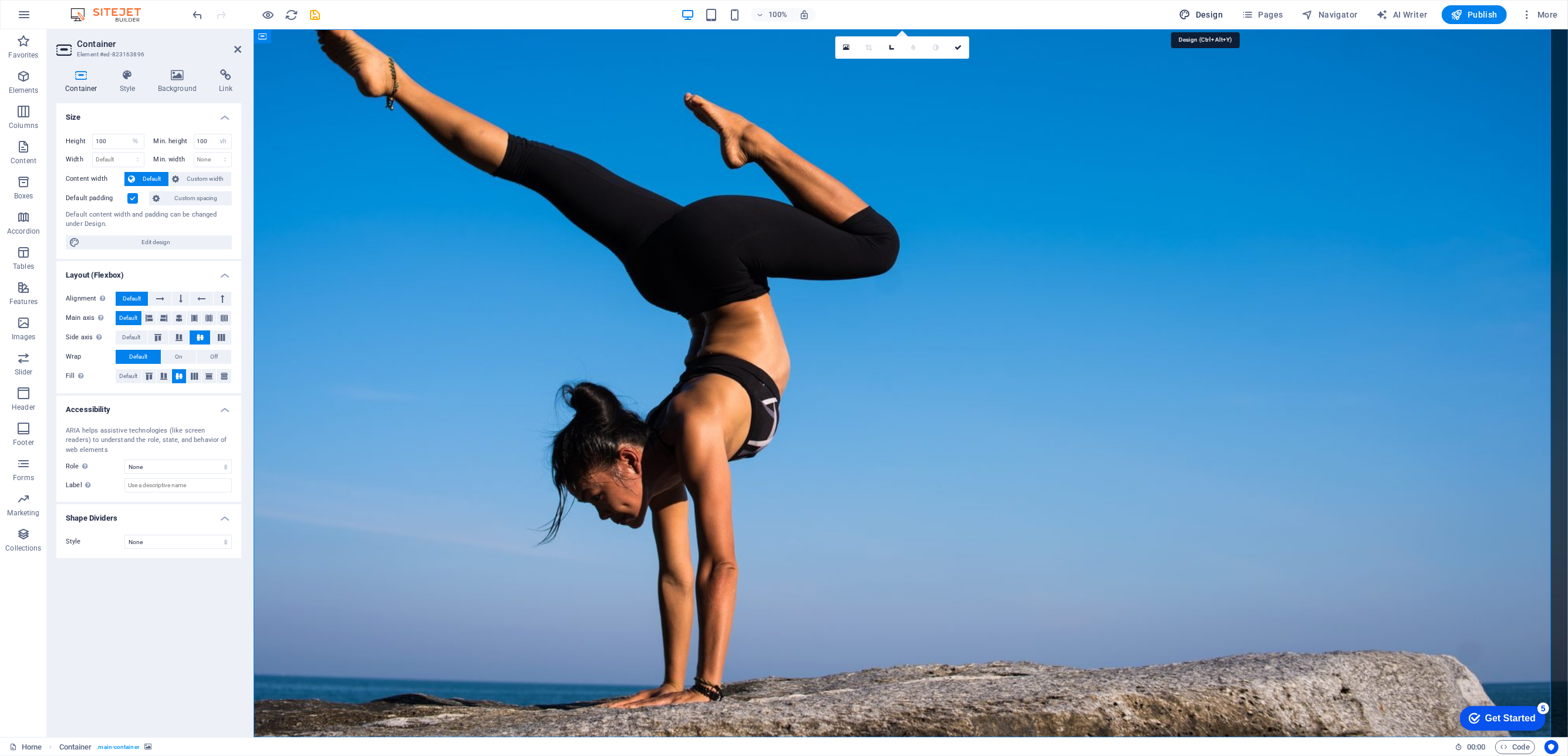
click at [1210, 19] on span "Design" at bounding box center [1201, 14] width 44 height 12
select select "px"
select select "300"
select select "px"
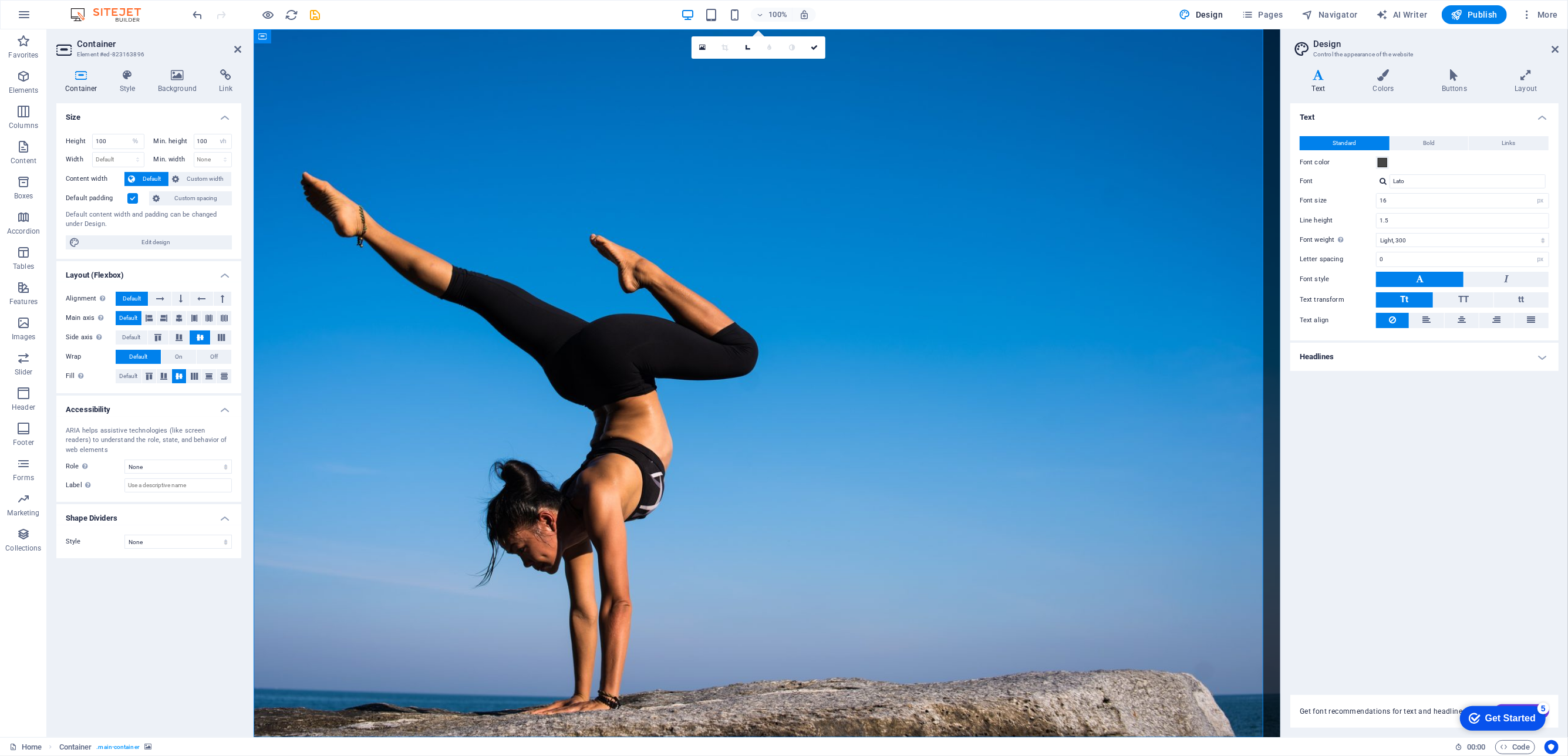
click at [1132, 358] on figure at bounding box center [766, 383] width 1027 height 707
drag, startPoint x: 609, startPoint y: 97, endPoint x: 609, endPoint y: 104, distance: 7.0
click at [609, 104] on figure at bounding box center [766, 383] width 1027 height 707
drag, startPoint x: 1048, startPoint y: 76, endPoint x: 1046, endPoint y: 86, distance: 10.2
click at [1046, 86] on figure at bounding box center [766, 383] width 1027 height 707
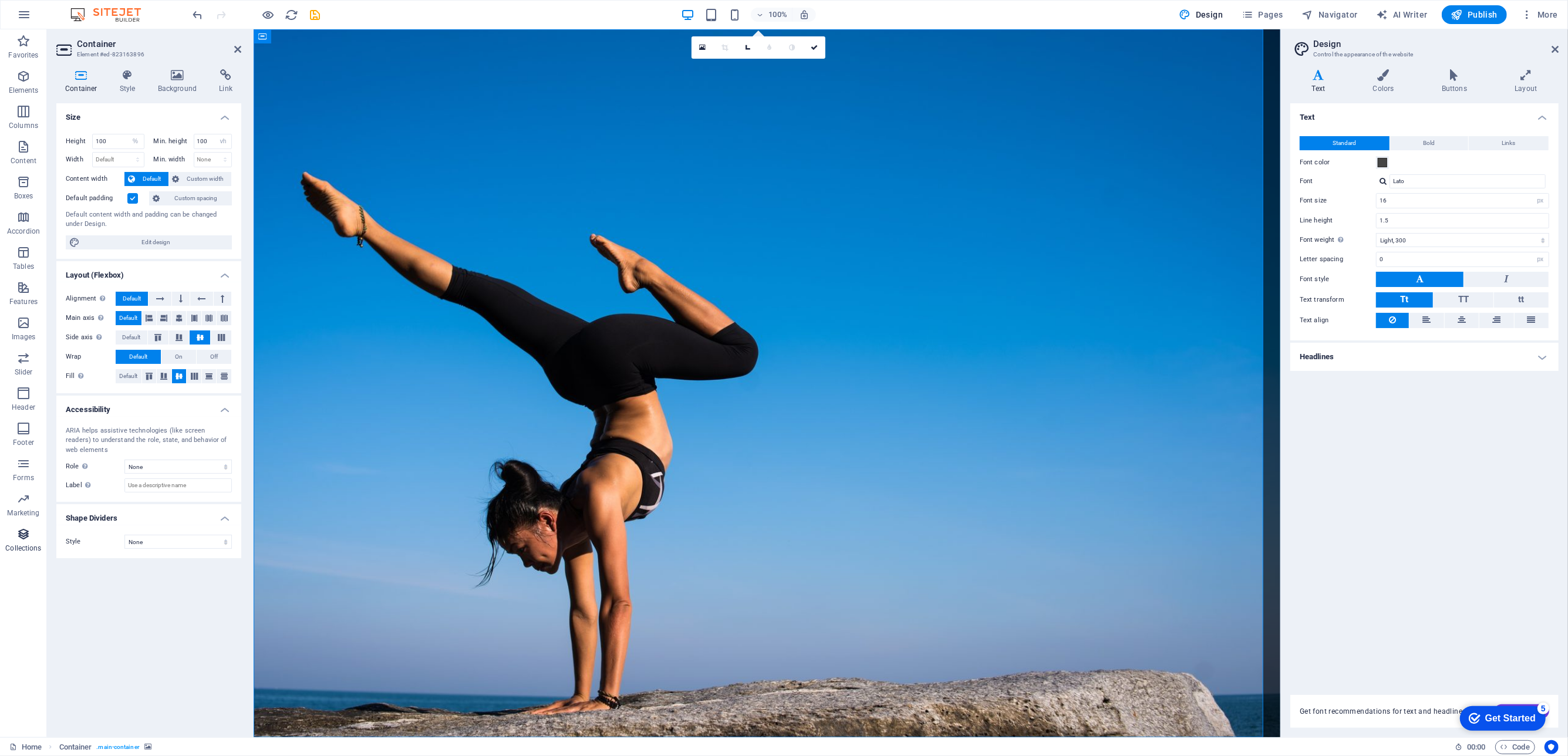
click at [34, 536] on span "Collections" at bounding box center [24, 541] width 47 height 29
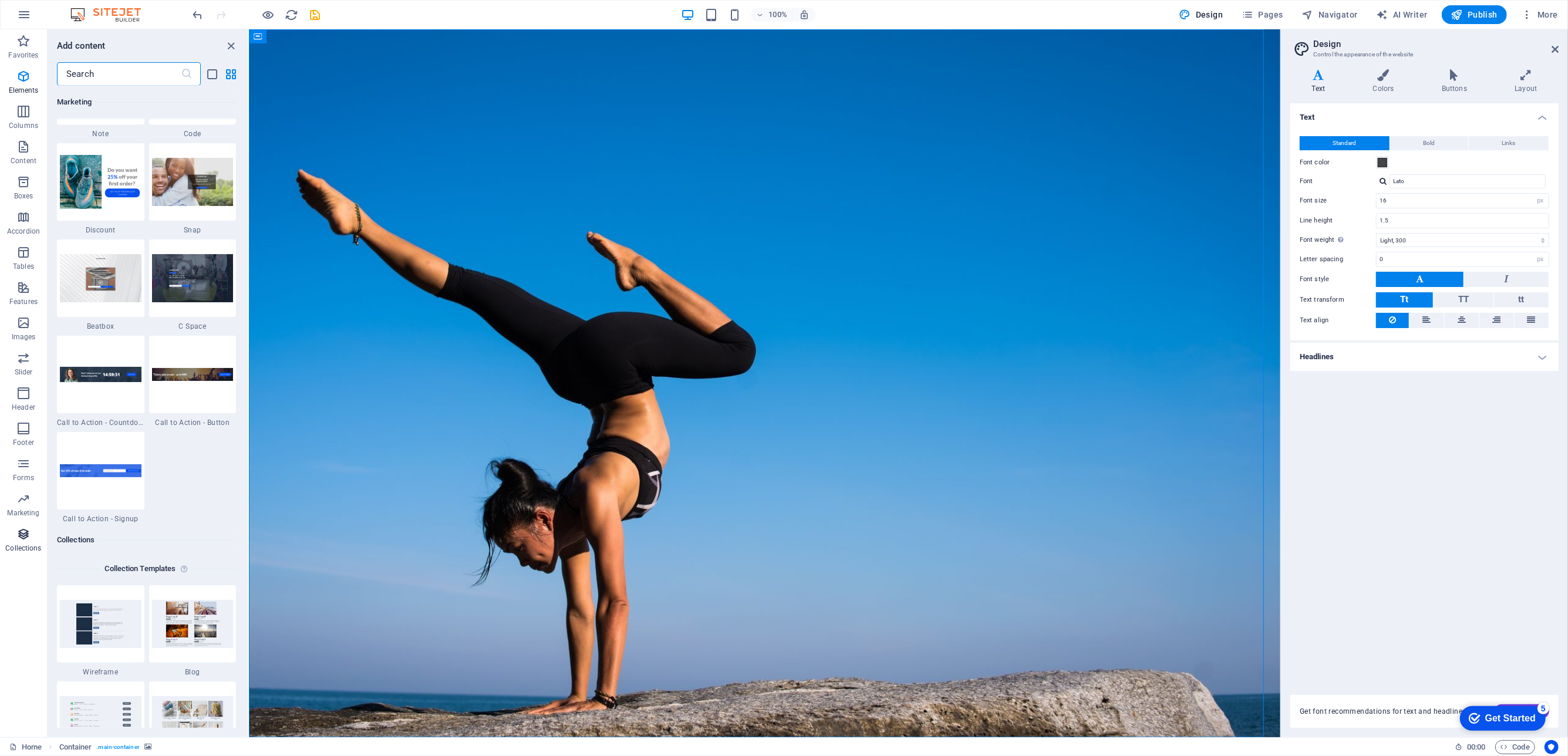
scroll to position [10738, 0]
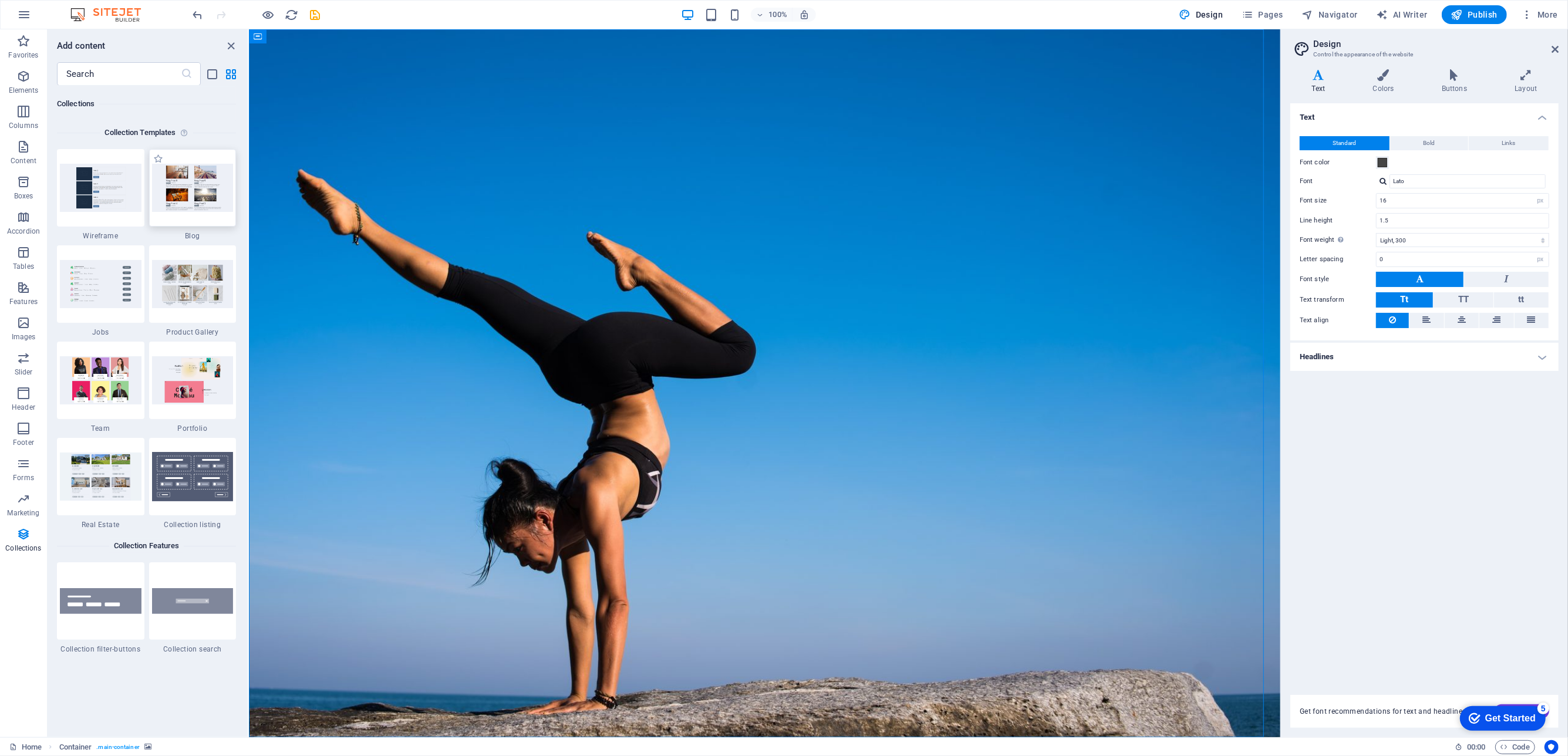
click at [189, 185] on img at bounding box center [192, 187] width 81 height 48
click at [67, 389] on img at bounding box center [100, 379] width 81 height 48
click at [986, 635] on figure at bounding box center [764, 383] width 1032 height 707
drag, startPoint x: 1188, startPoint y: 188, endPoint x: 1182, endPoint y: 204, distance: 17.1
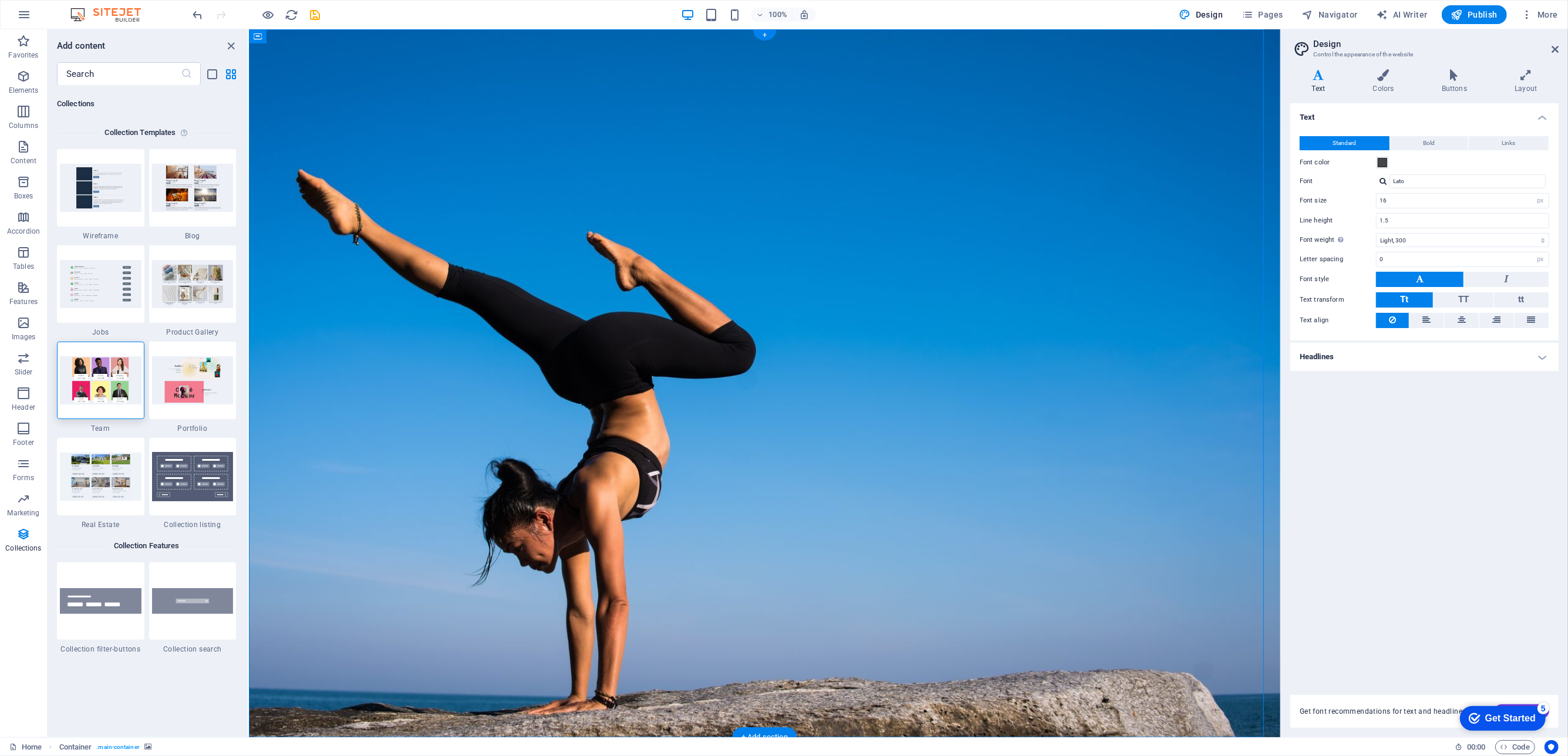
click at [1188, 190] on figure at bounding box center [764, 383] width 1032 height 707
click at [931, 98] on figure at bounding box center [764, 383] width 1032 height 707
click at [1191, 18] on icon "button" at bounding box center [1185, 14] width 12 height 12
